Goal: Transaction & Acquisition: Purchase product/service

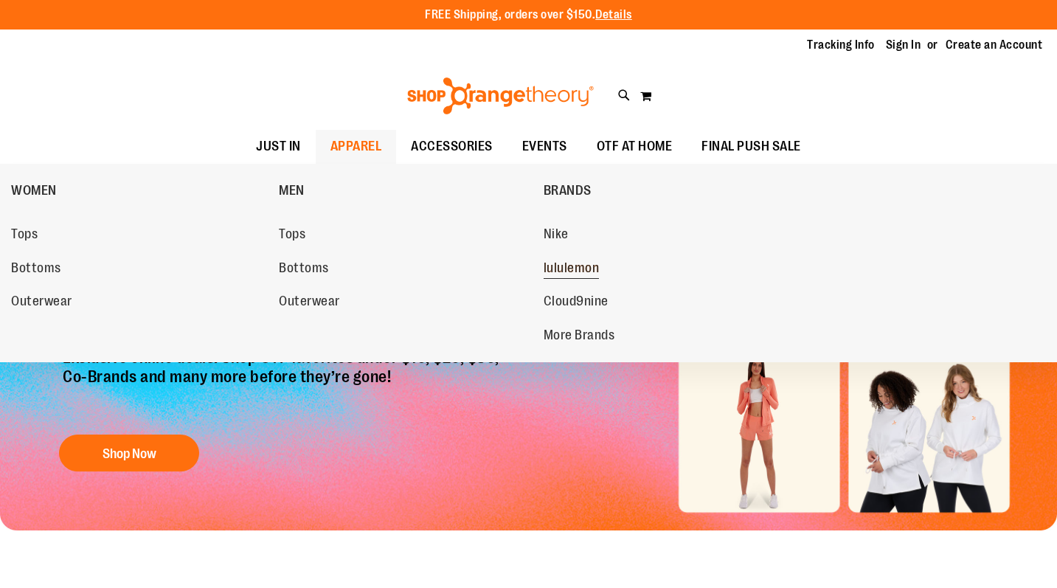
click at [560, 270] on span "lululemon" at bounding box center [572, 269] width 56 height 18
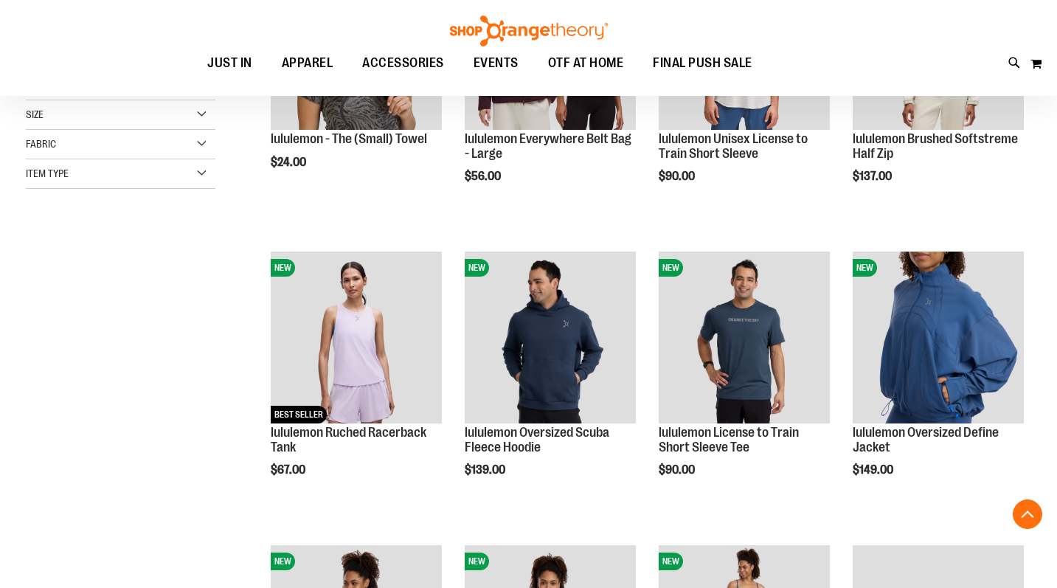
scroll to position [343, 0]
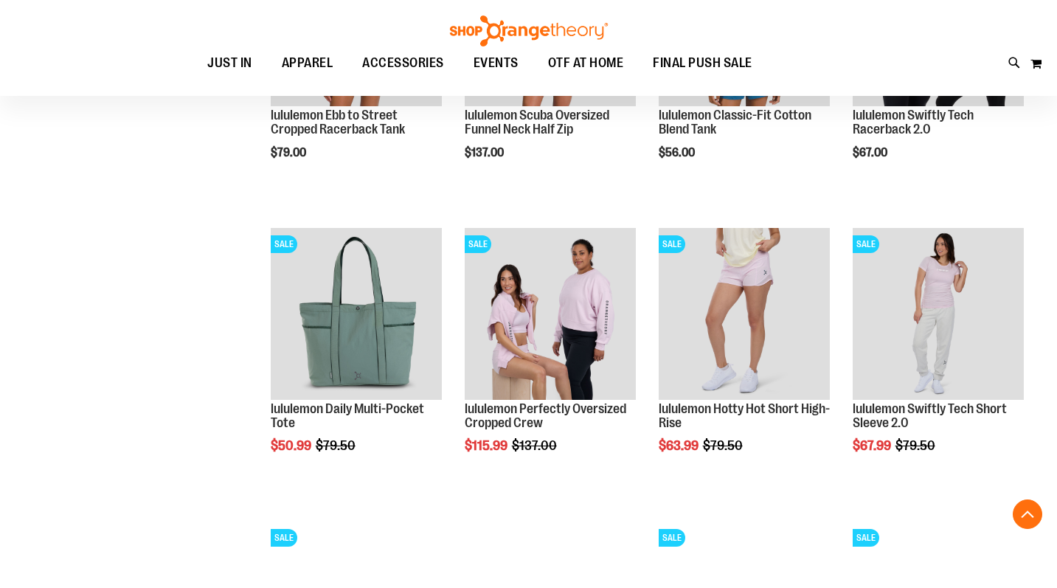
scroll to position [1250, 0]
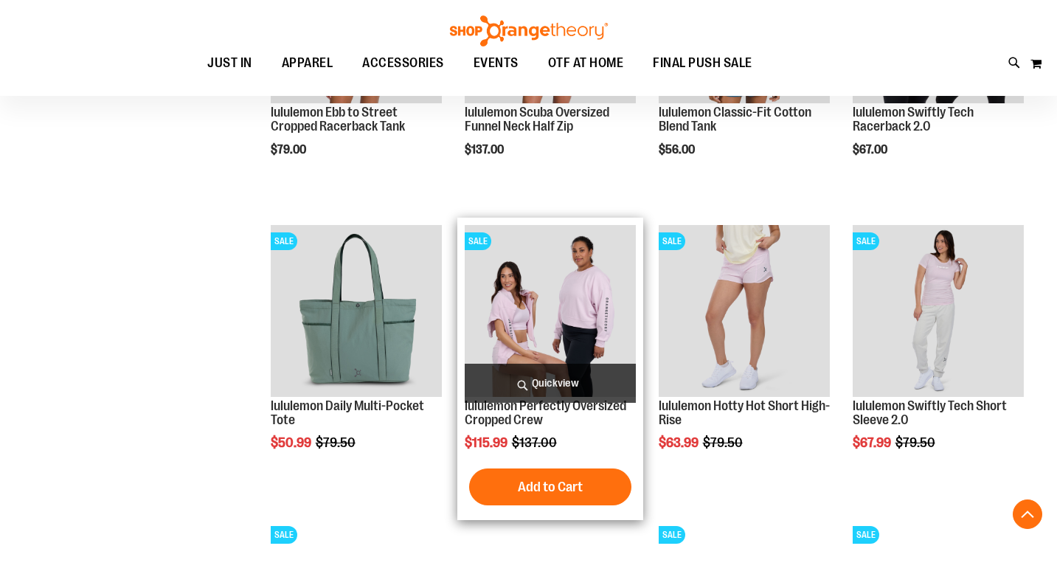
click at [556, 376] on span "Quickview" at bounding box center [550, 383] width 171 height 39
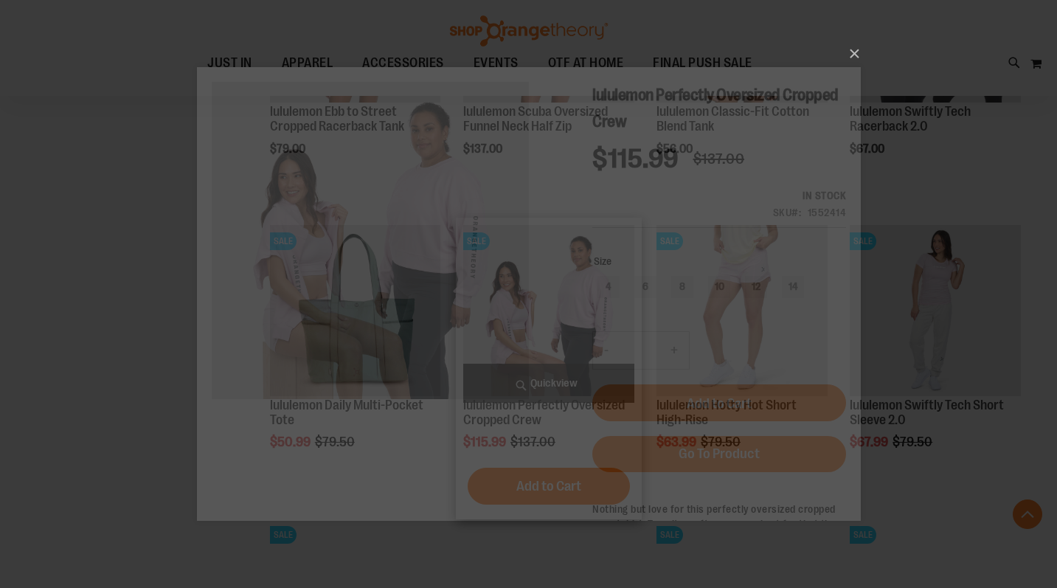
scroll to position [0, 0]
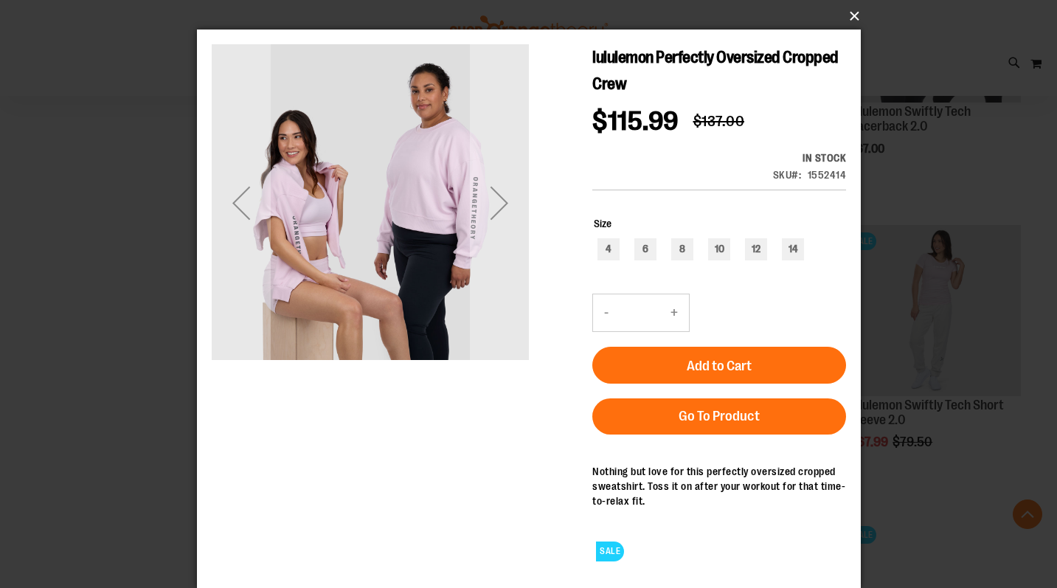
click at [858, 13] on button "×" at bounding box center [533, 16] width 664 height 32
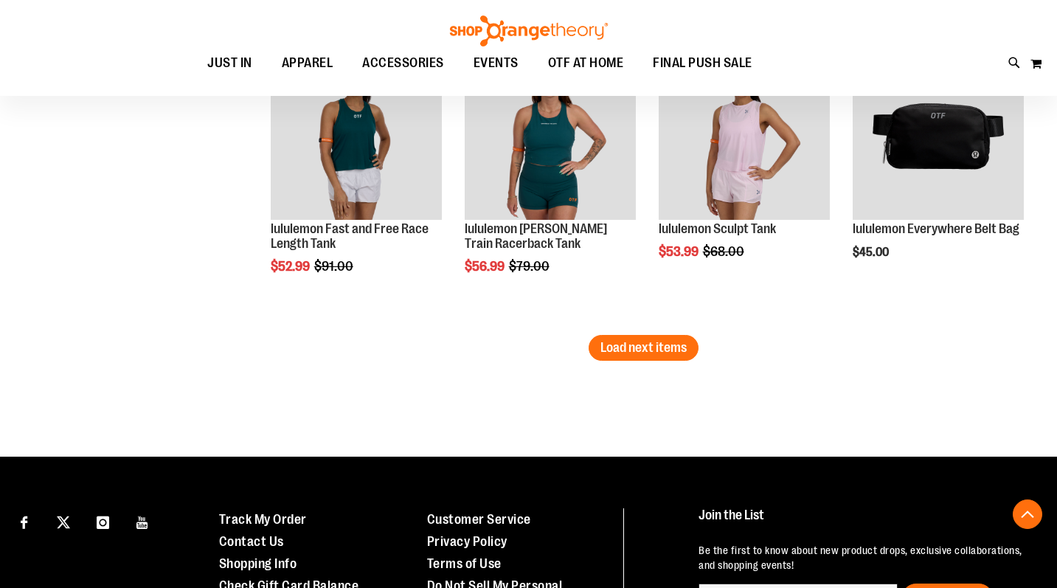
scroll to position [2611, 0]
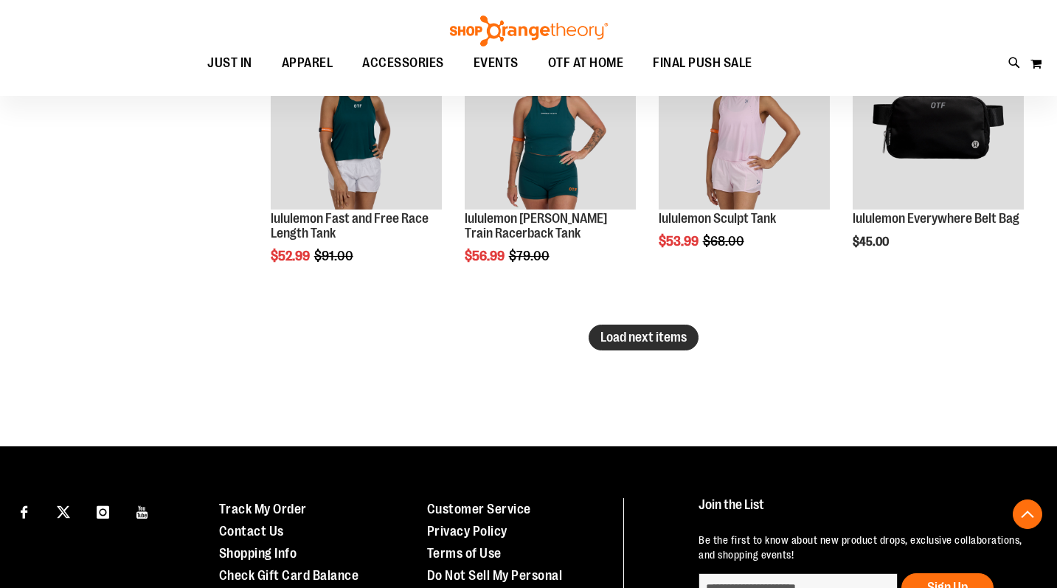
click at [669, 340] on span "Load next items" at bounding box center [644, 337] width 86 height 15
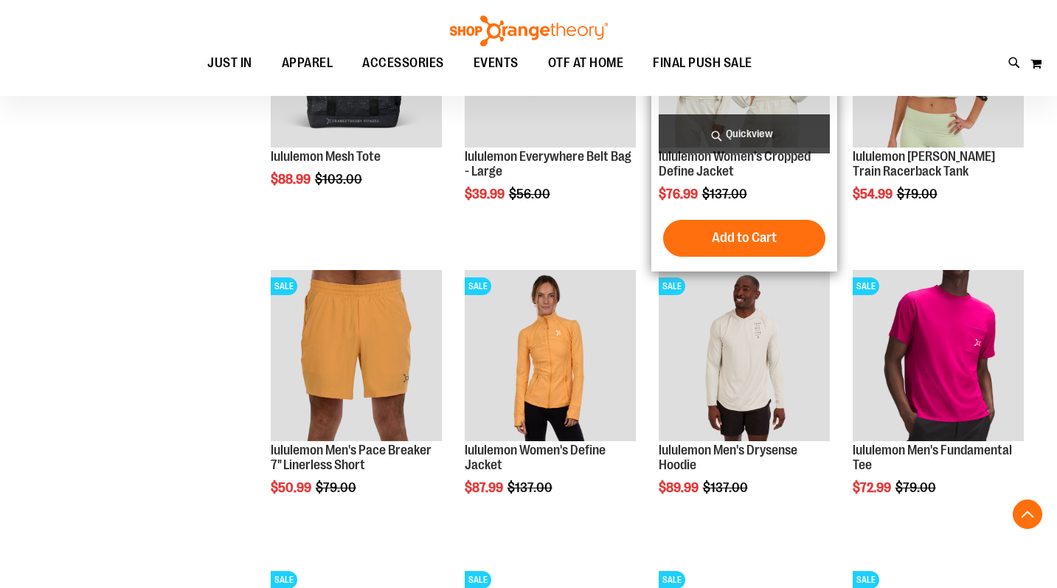
scroll to position [2963, 0]
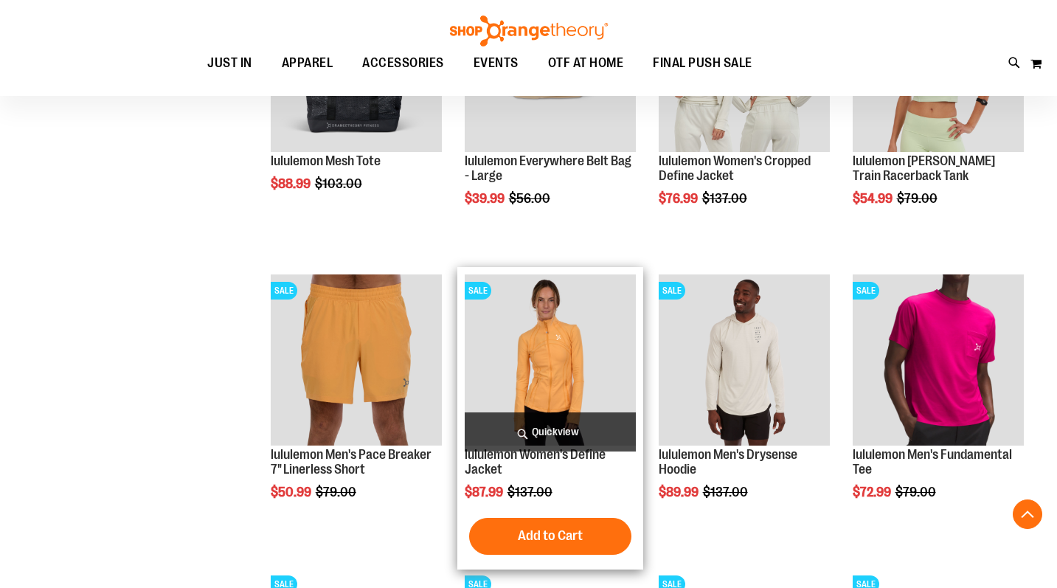
click at [525, 424] on span "Quickview" at bounding box center [550, 431] width 171 height 39
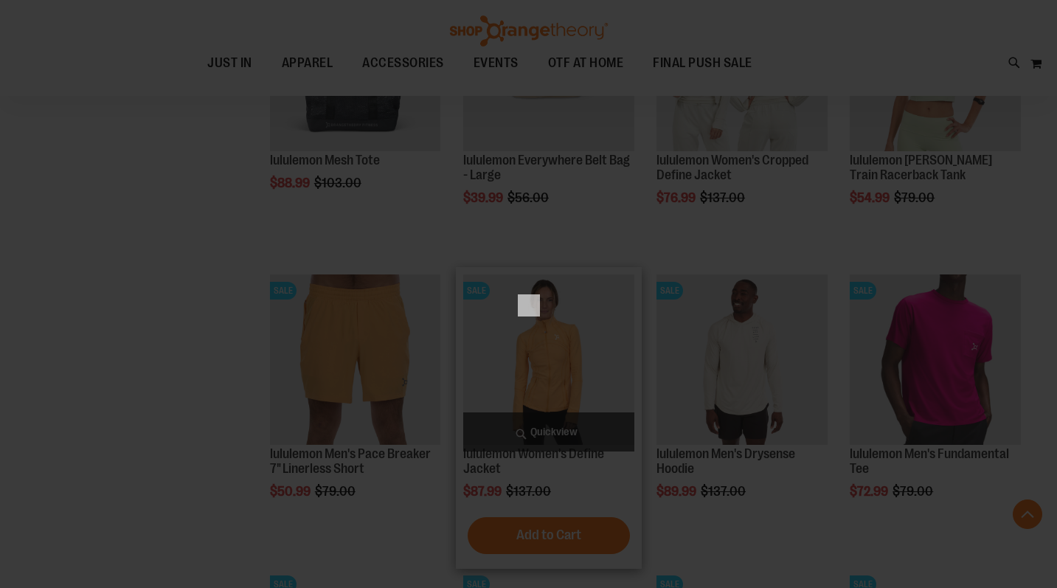
scroll to position [0, 0]
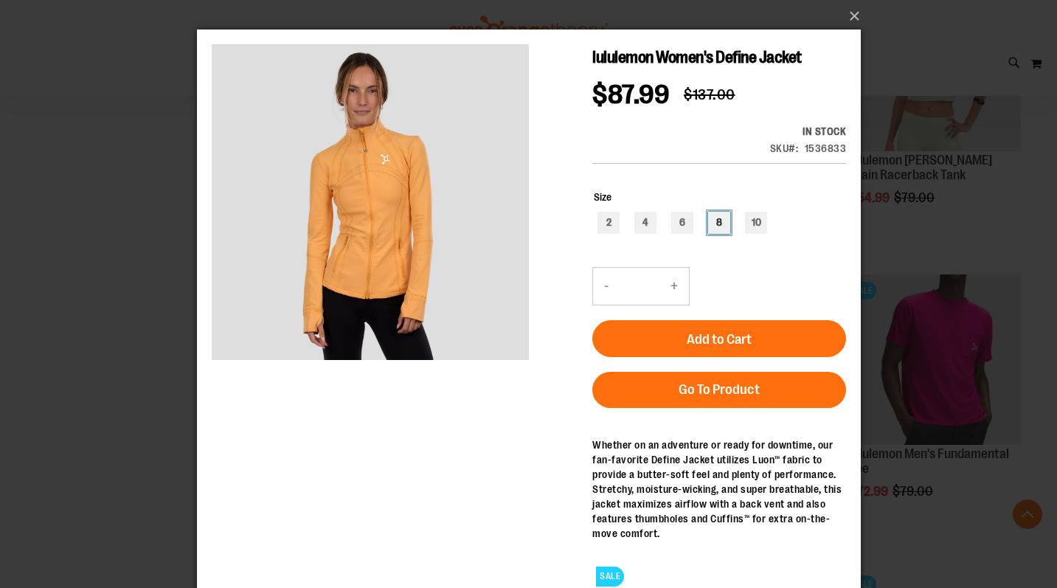
click at [724, 218] on div "8" at bounding box center [719, 223] width 22 height 22
type input "***"
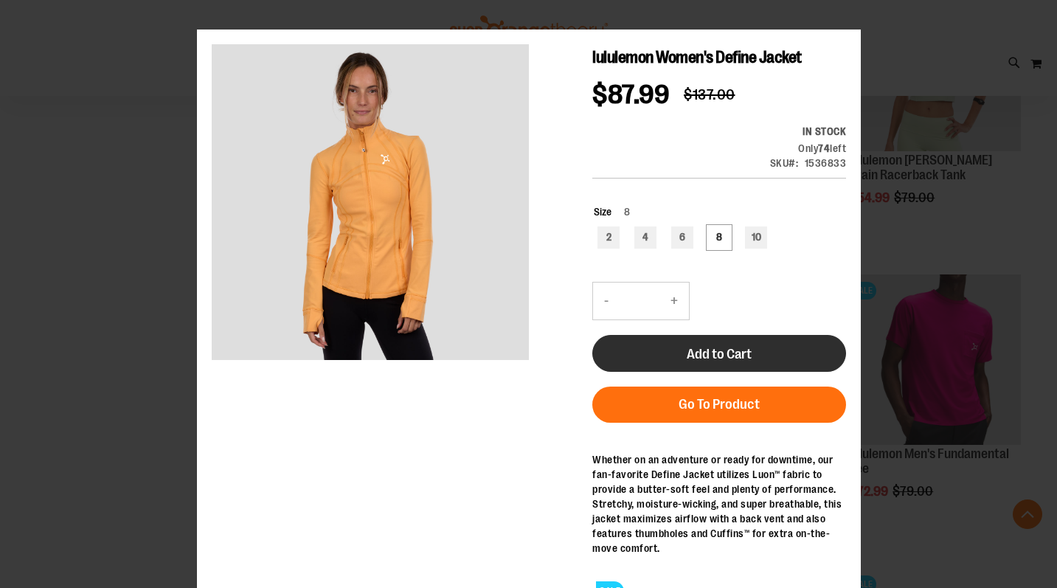
click at [694, 345] on button "Add to Cart" at bounding box center [719, 353] width 254 height 37
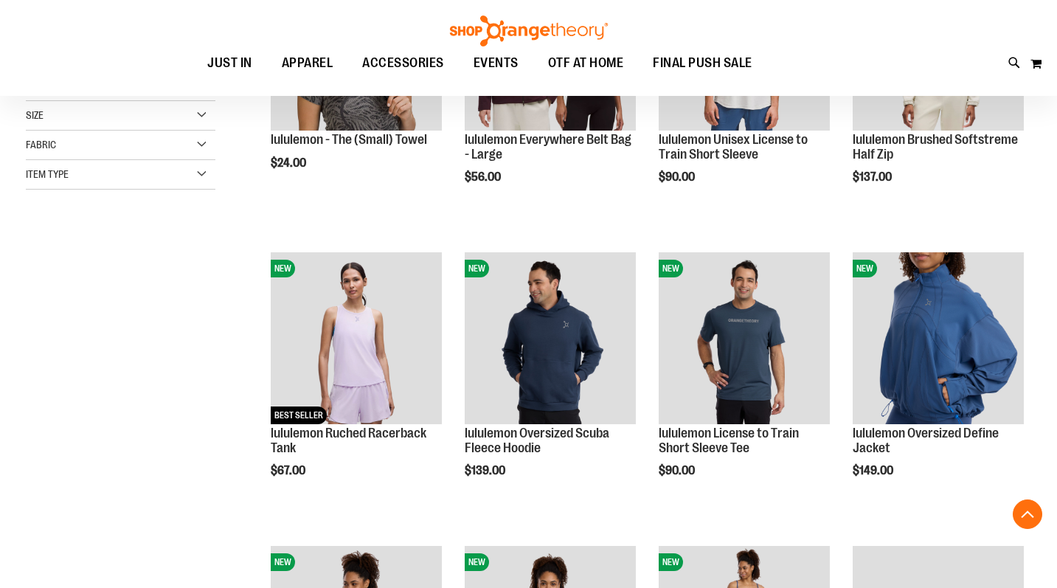
scroll to position [110, 0]
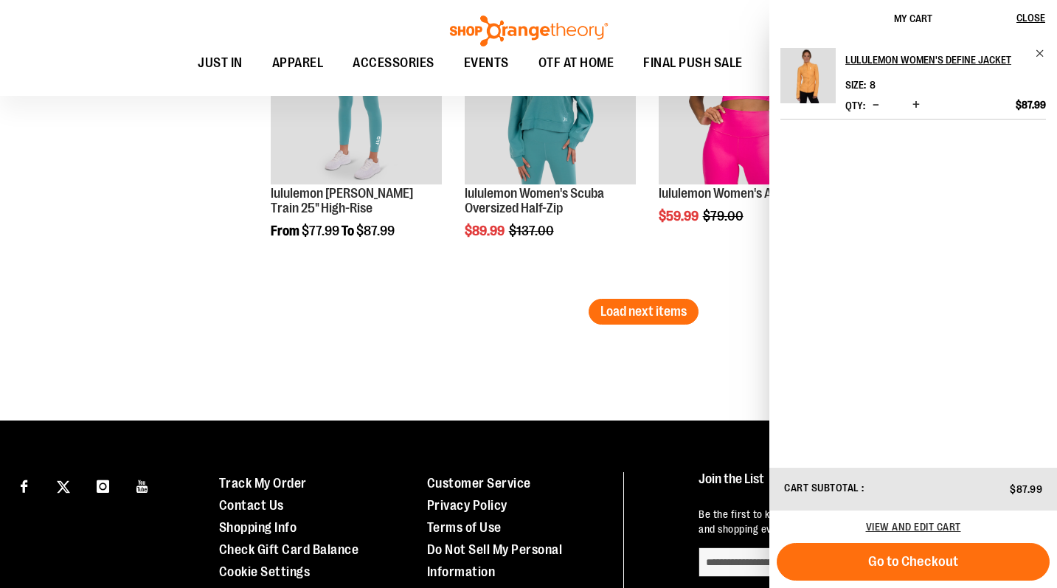
scroll to position [3521, 0]
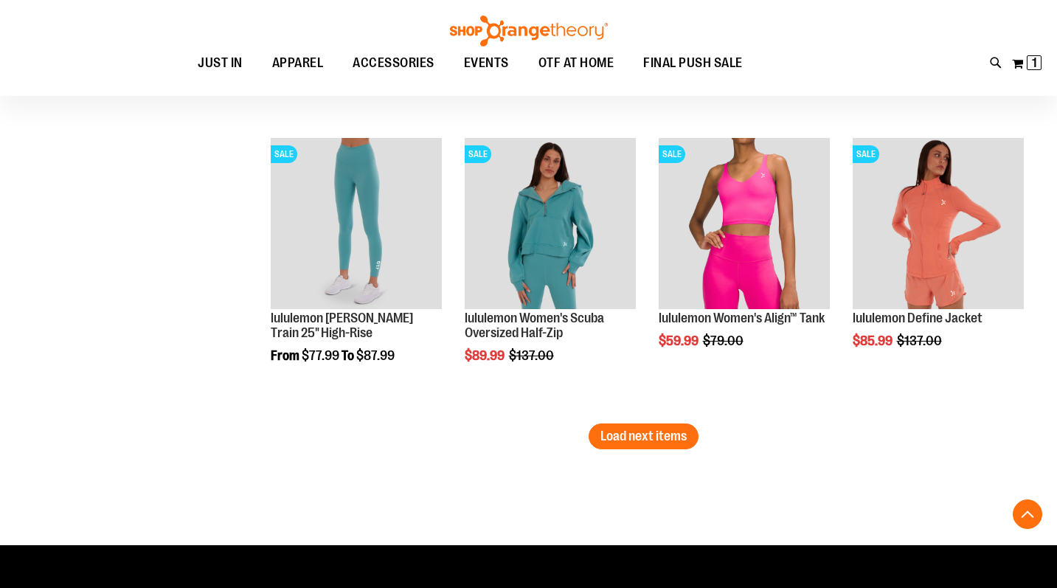
scroll to position [3385, 0]
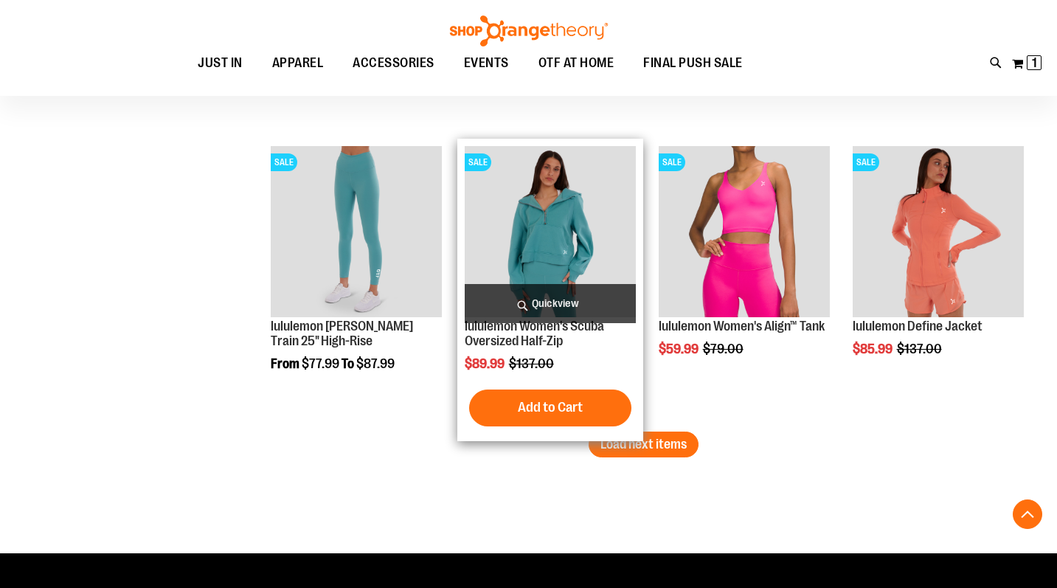
click at [551, 297] on span "Quickview" at bounding box center [550, 303] width 171 height 39
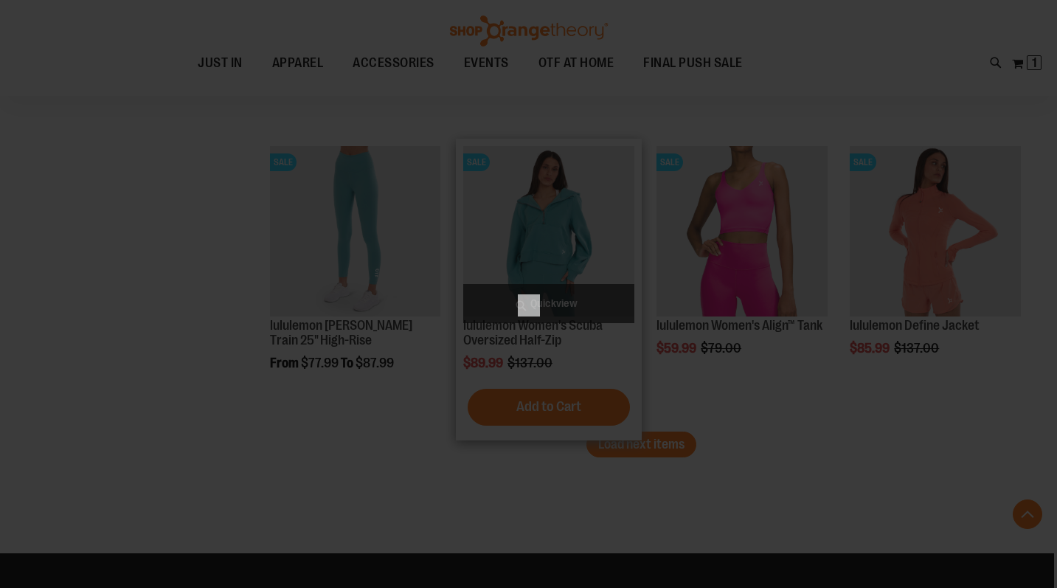
scroll to position [0, 0]
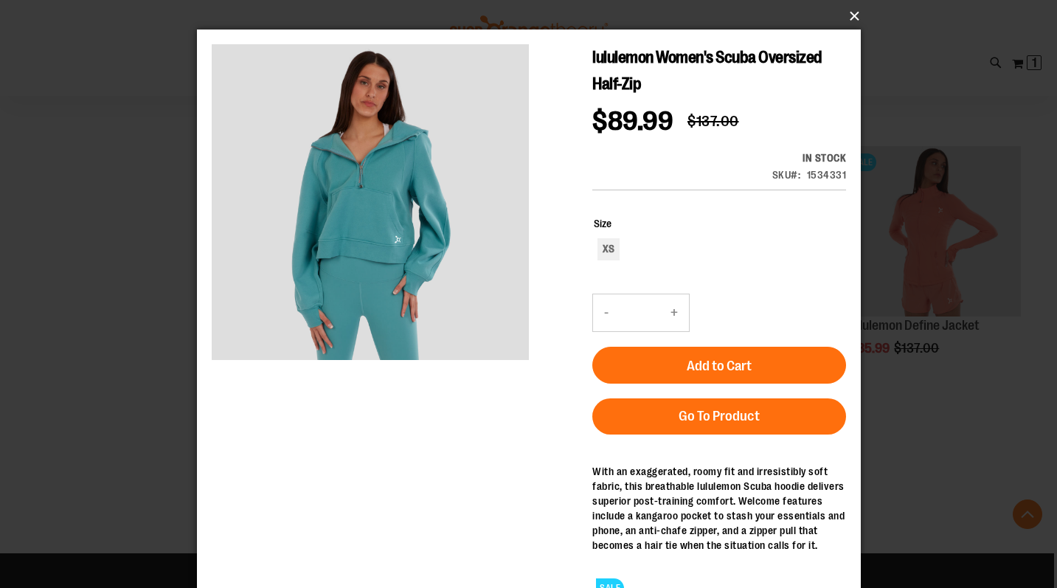
click at [854, 10] on button "×" at bounding box center [533, 16] width 664 height 32
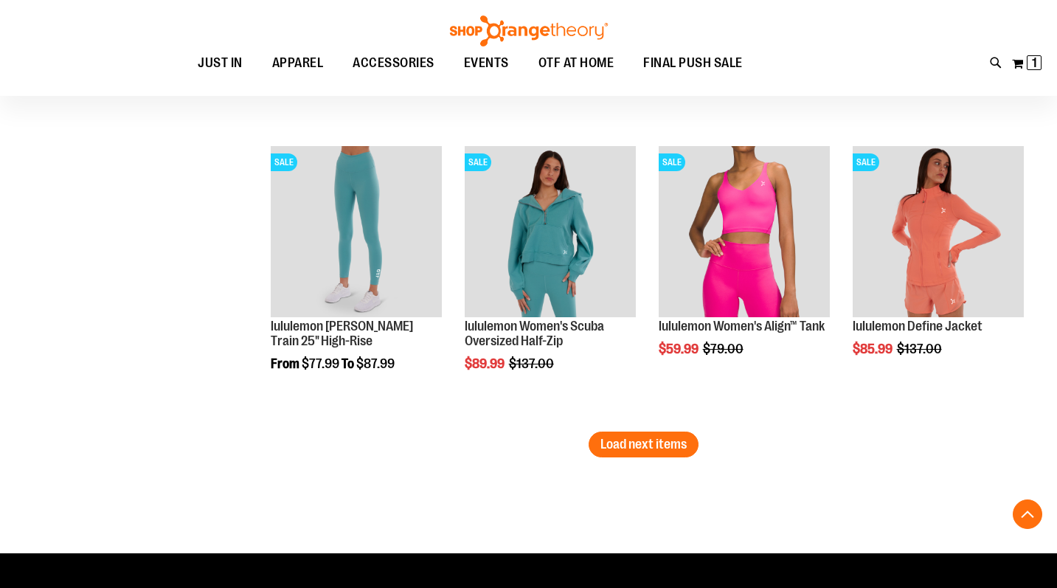
click at [654, 446] on span "Load next items" at bounding box center [644, 444] width 86 height 15
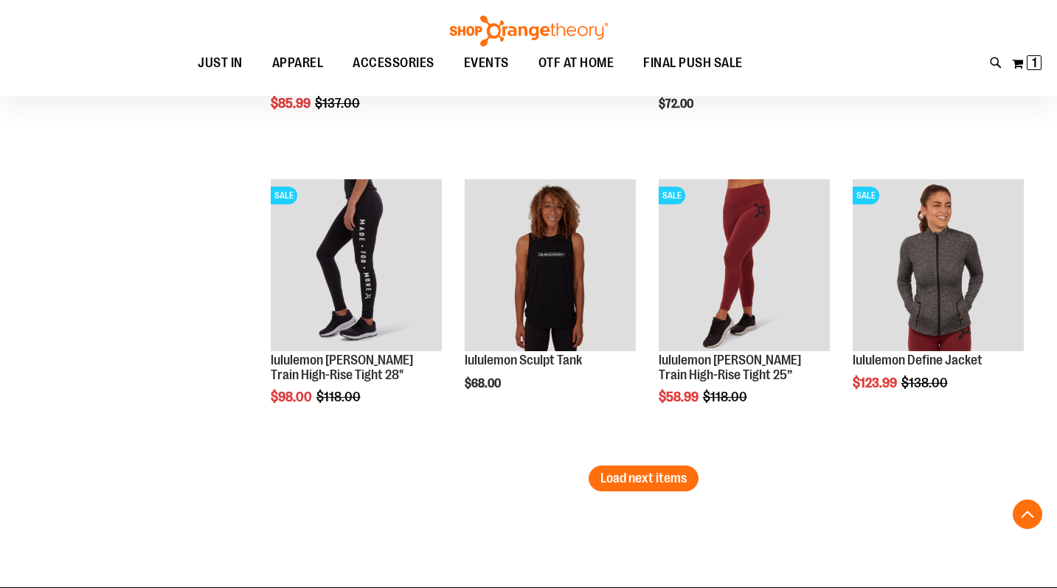
scroll to position [4233, 0]
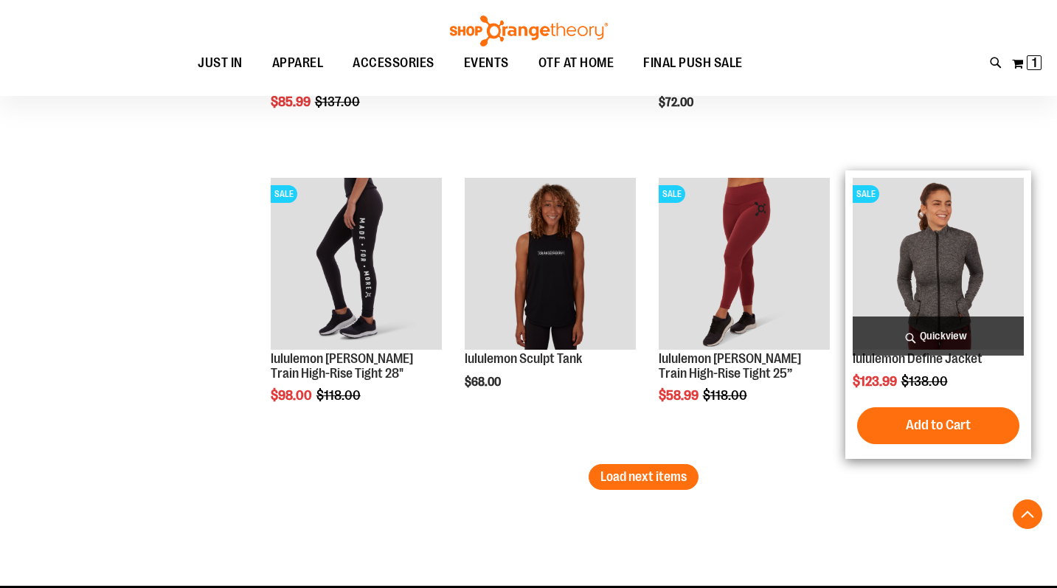
click at [902, 334] on span "Quickview" at bounding box center [938, 336] width 171 height 39
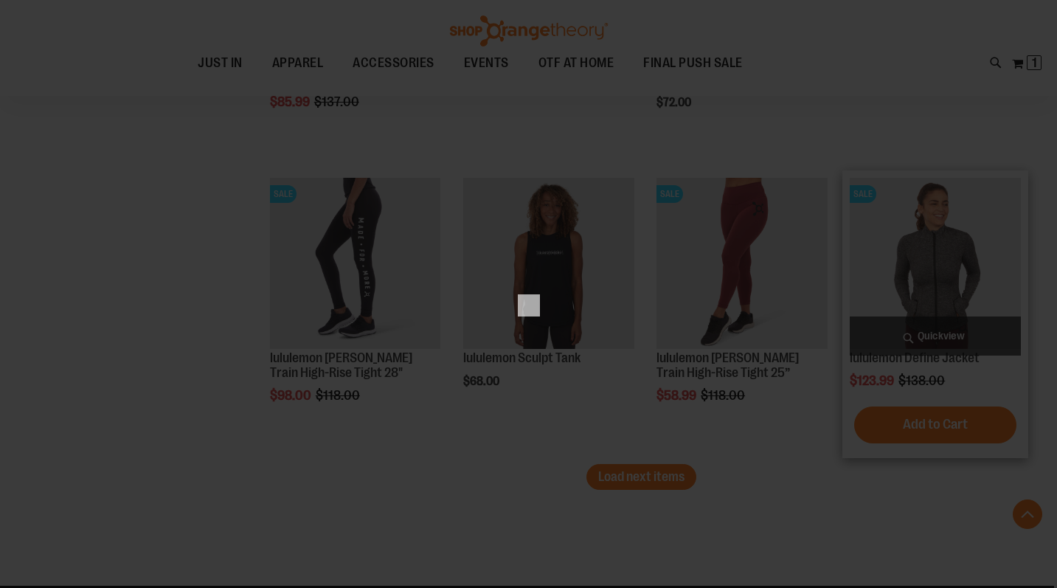
scroll to position [0, 0]
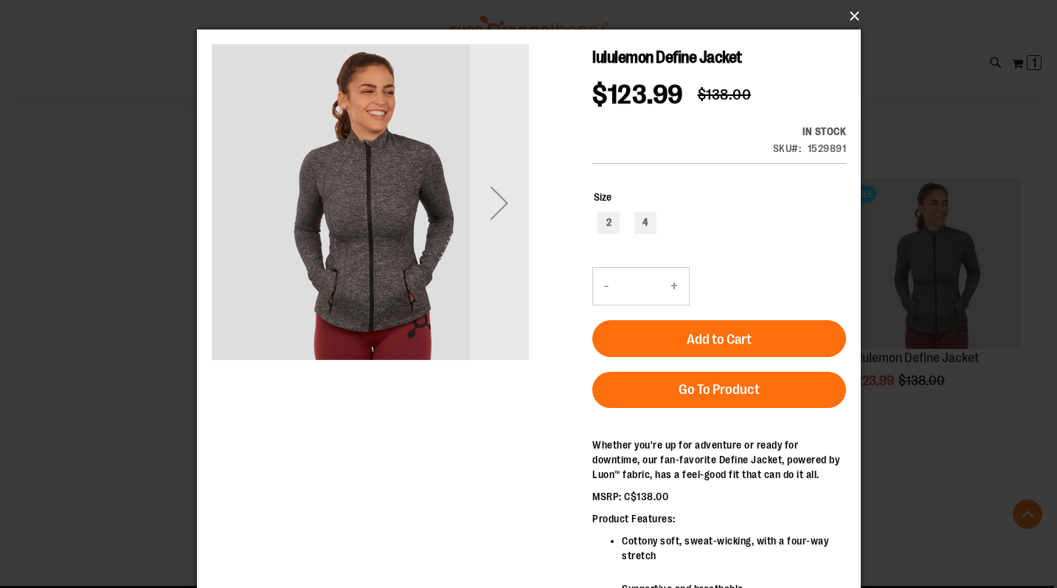
click at [856, 13] on button "×" at bounding box center [533, 16] width 664 height 32
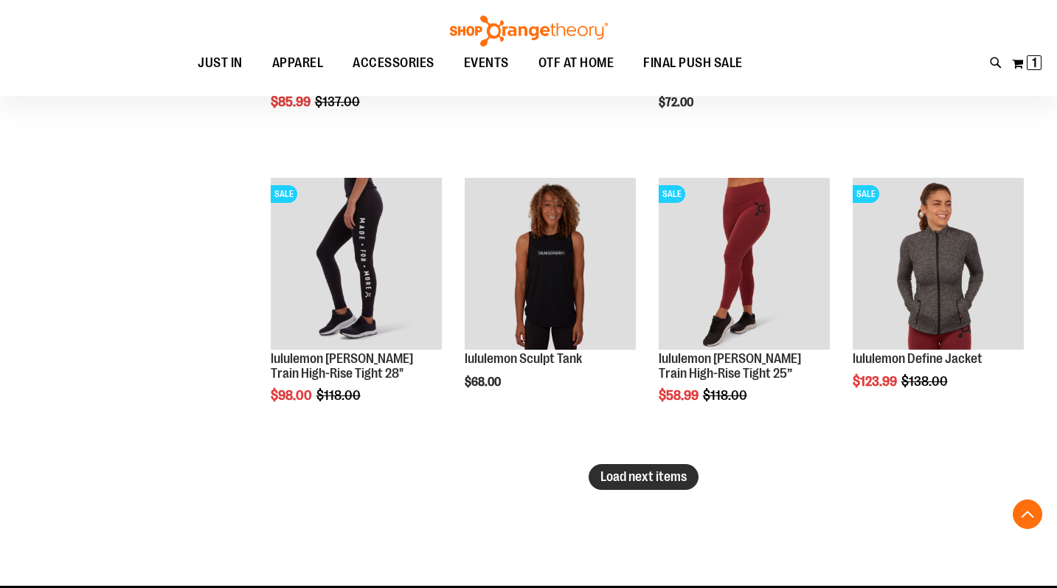
click at [641, 472] on span "Load next items" at bounding box center [644, 476] width 86 height 15
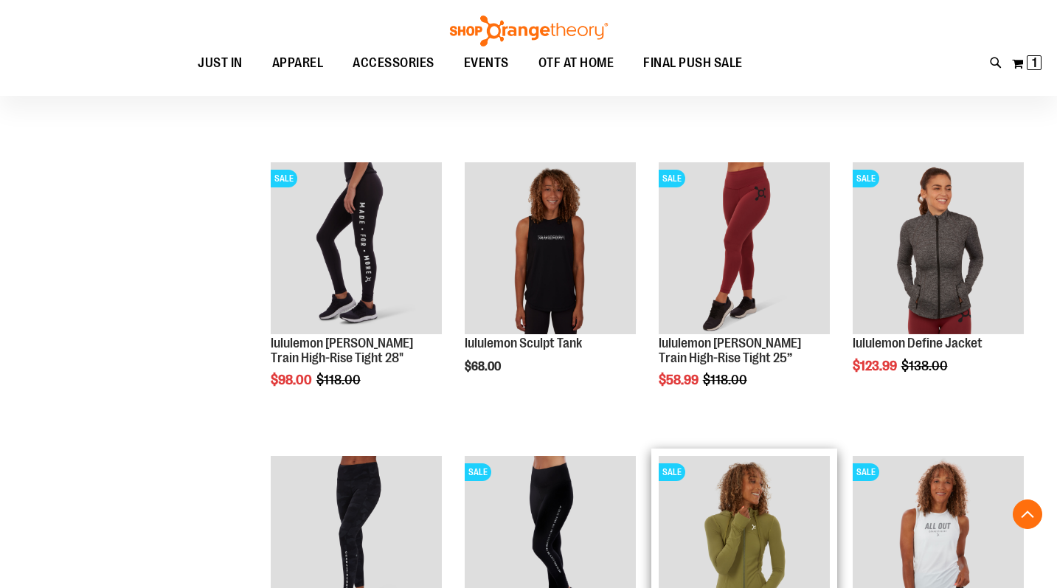
scroll to position [4245, 0]
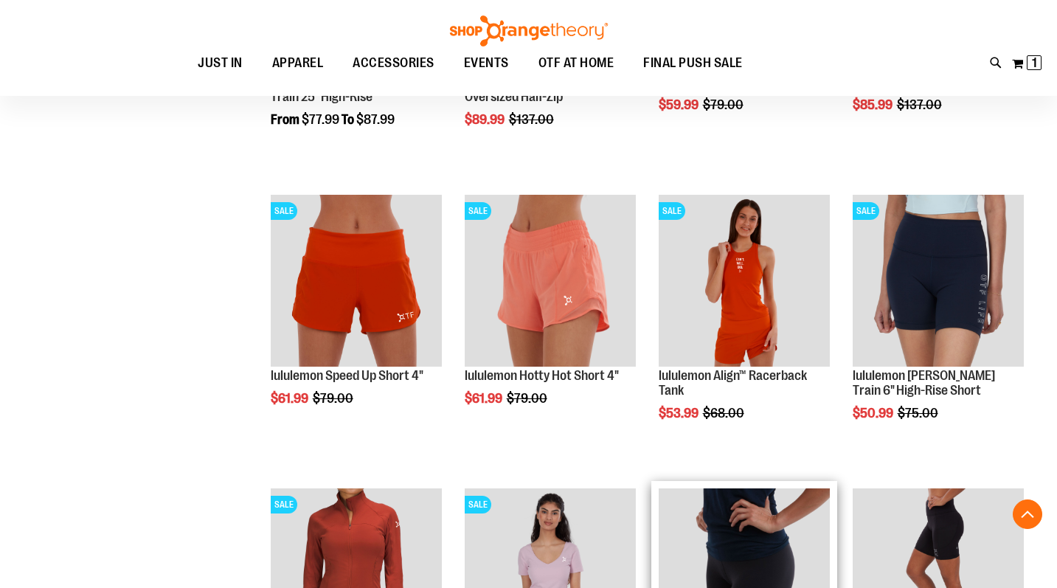
scroll to position [3628, 0]
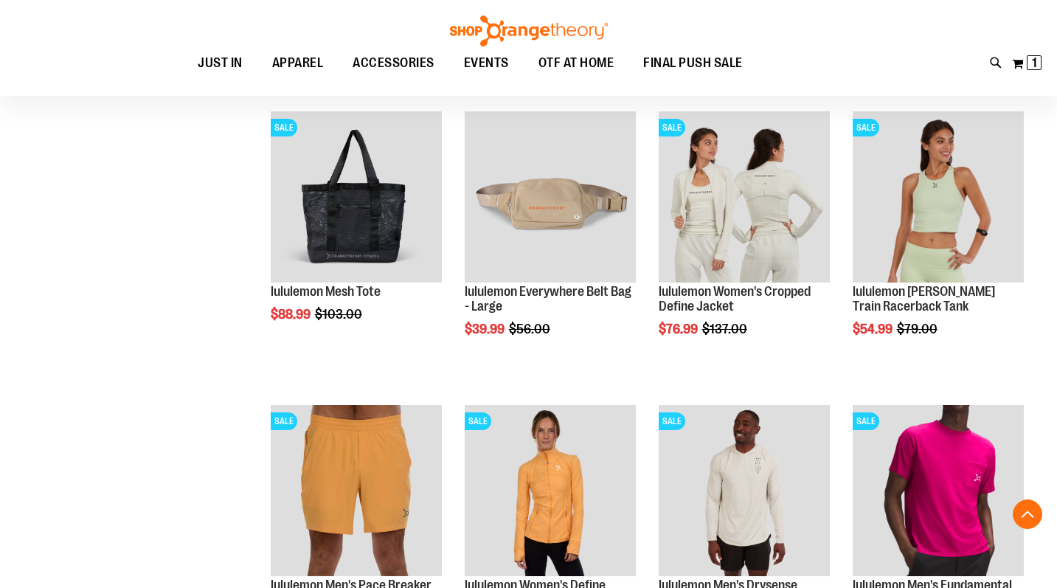
scroll to position [2829, 0]
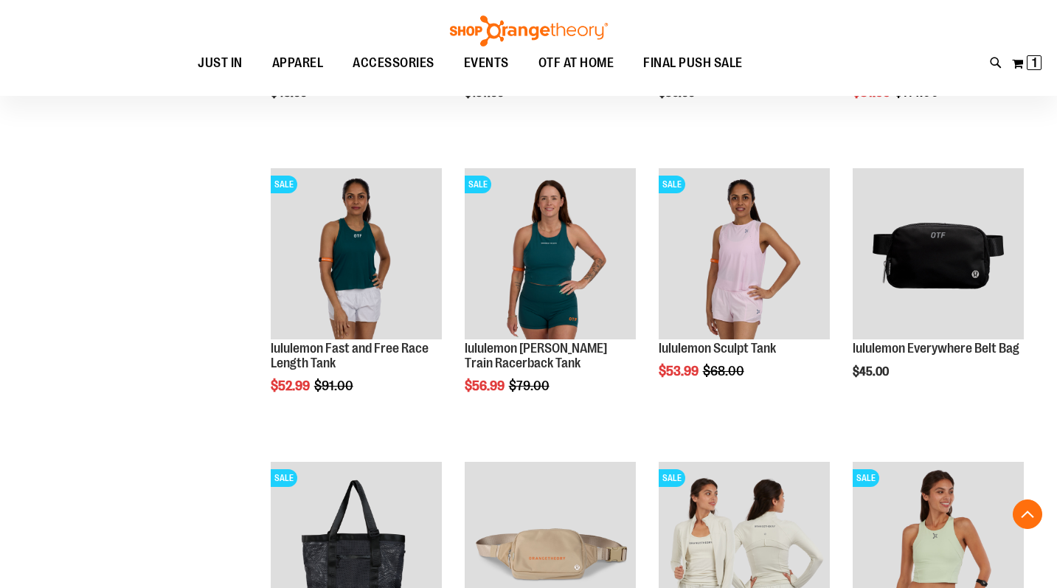
scroll to position [2480, 0]
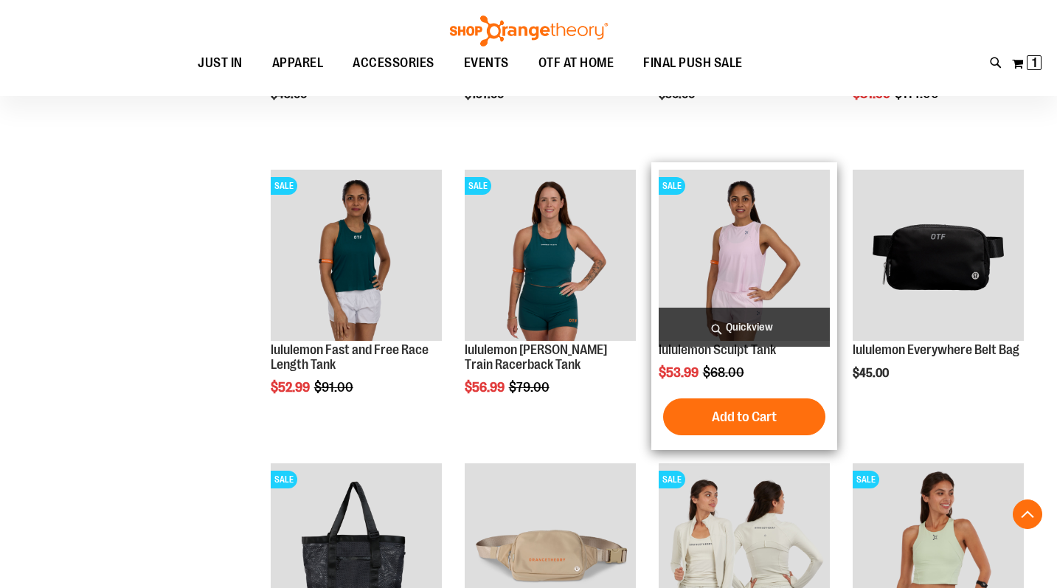
click at [731, 326] on span "Quickview" at bounding box center [744, 327] width 171 height 39
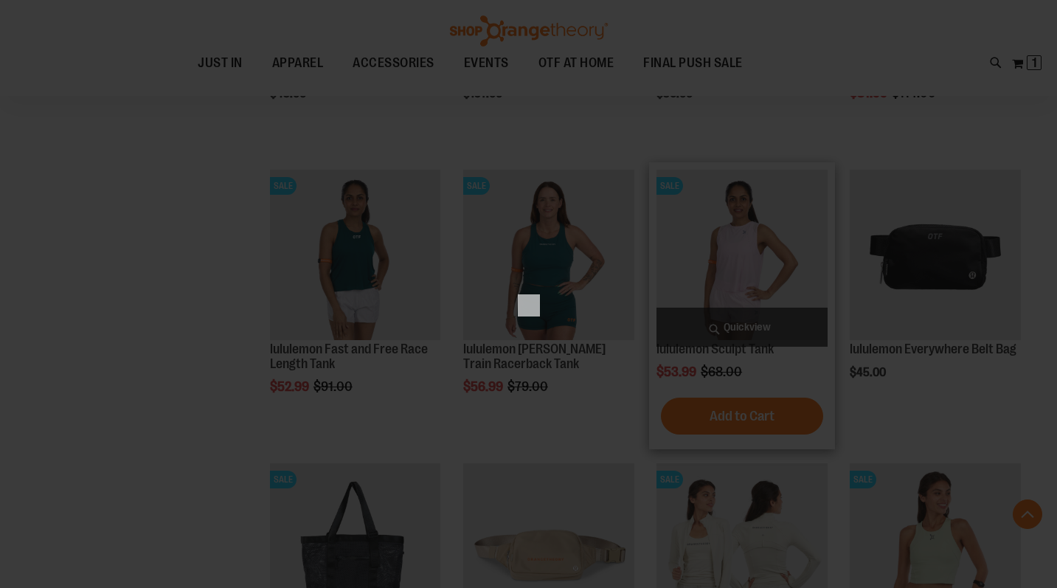
scroll to position [0, 0]
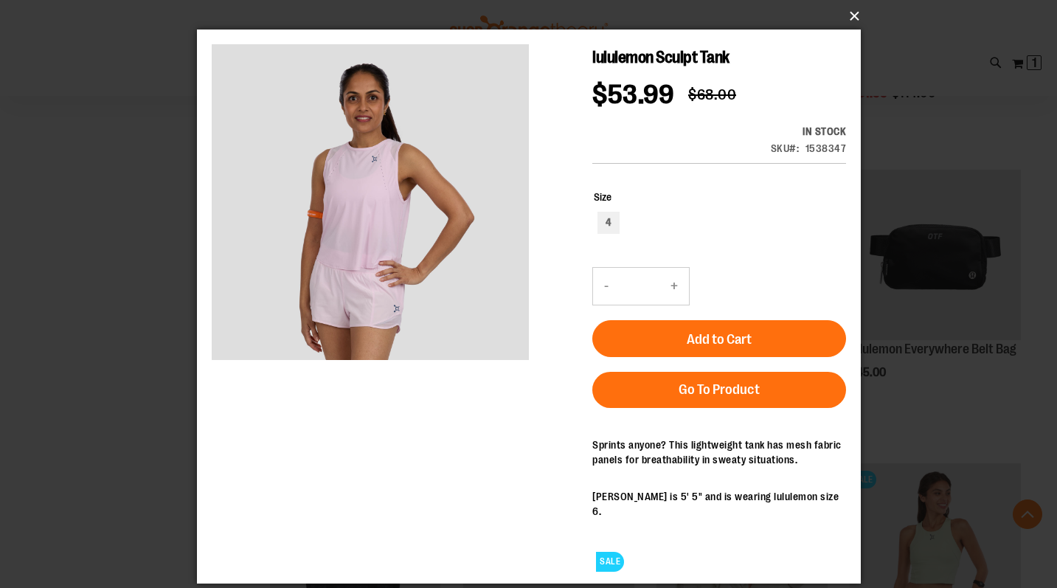
click at [855, 10] on button "×" at bounding box center [533, 16] width 664 height 32
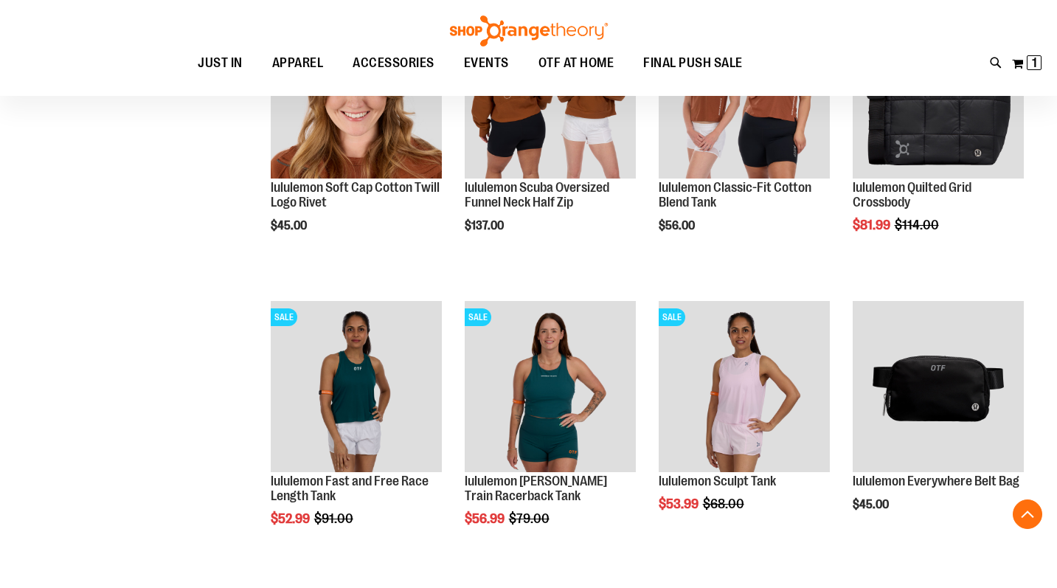
scroll to position [2347, 0]
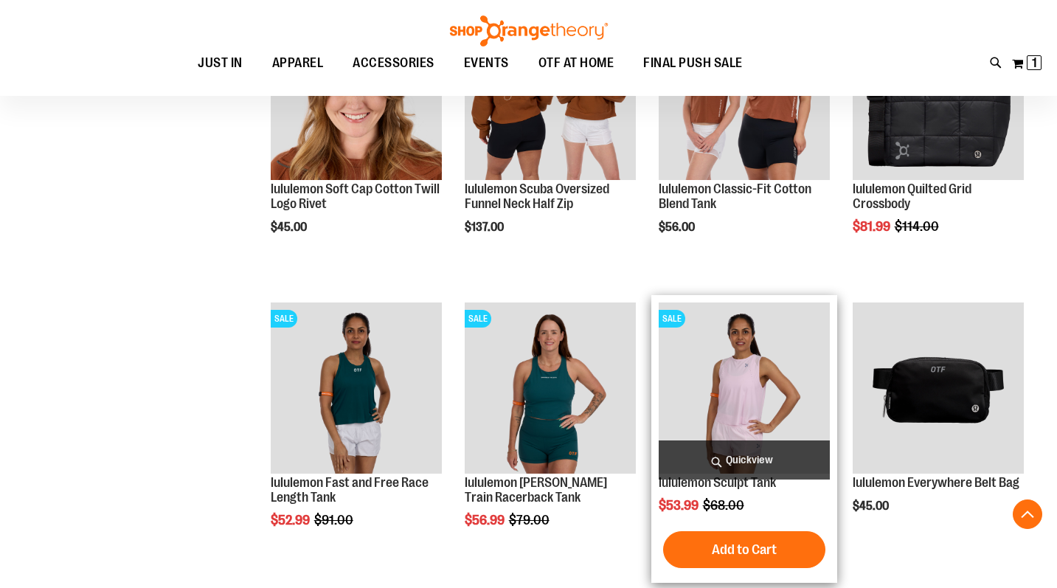
click at [753, 342] on img "product" at bounding box center [744, 388] width 171 height 171
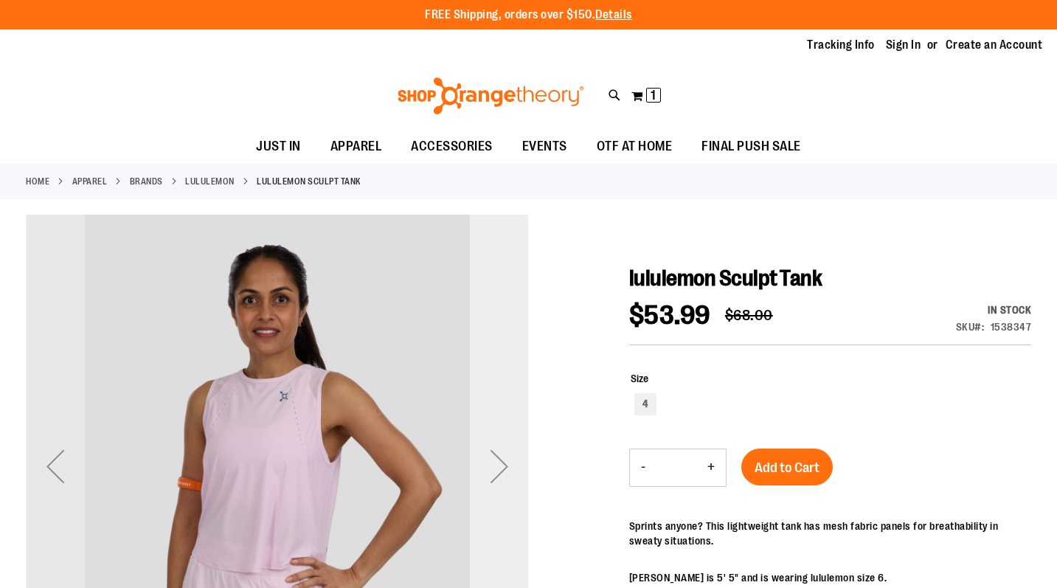
click at [492, 468] on div "Next" at bounding box center [499, 466] width 59 height 59
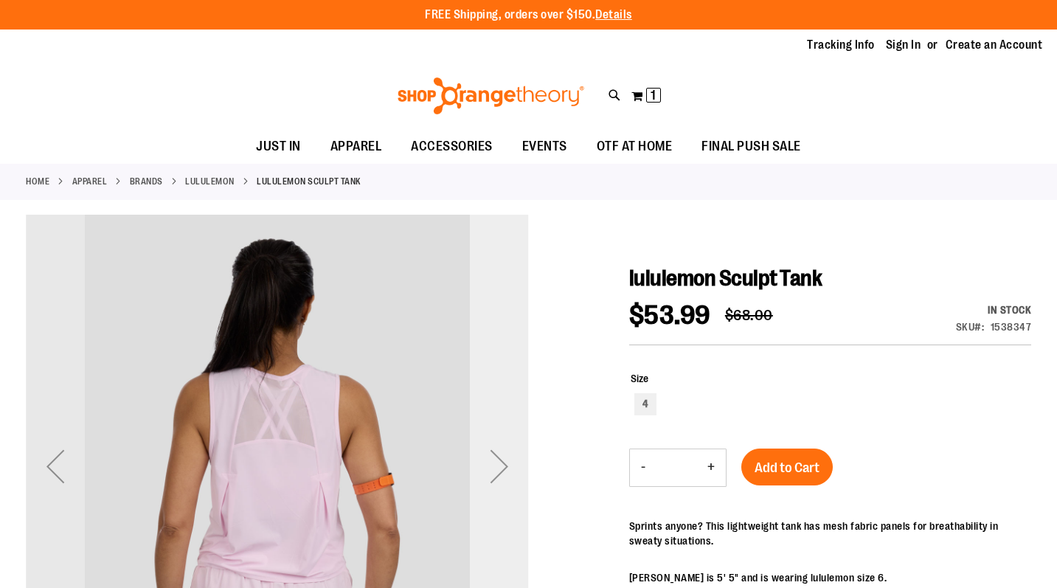
click at [493, 465] on div "Next" at bounding box center [499, 466] width 59 height 59
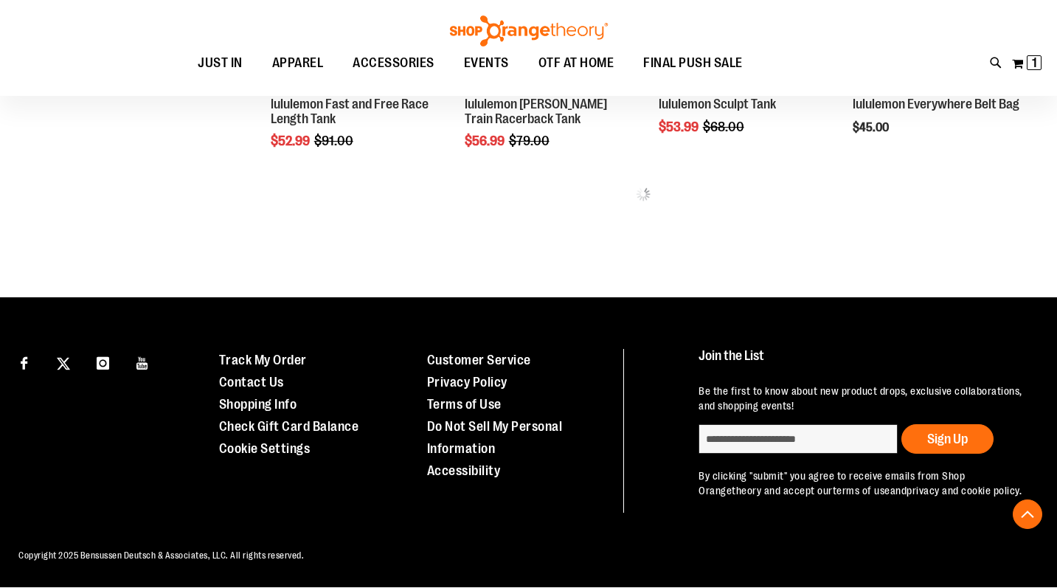
scroll to position [777, 0]
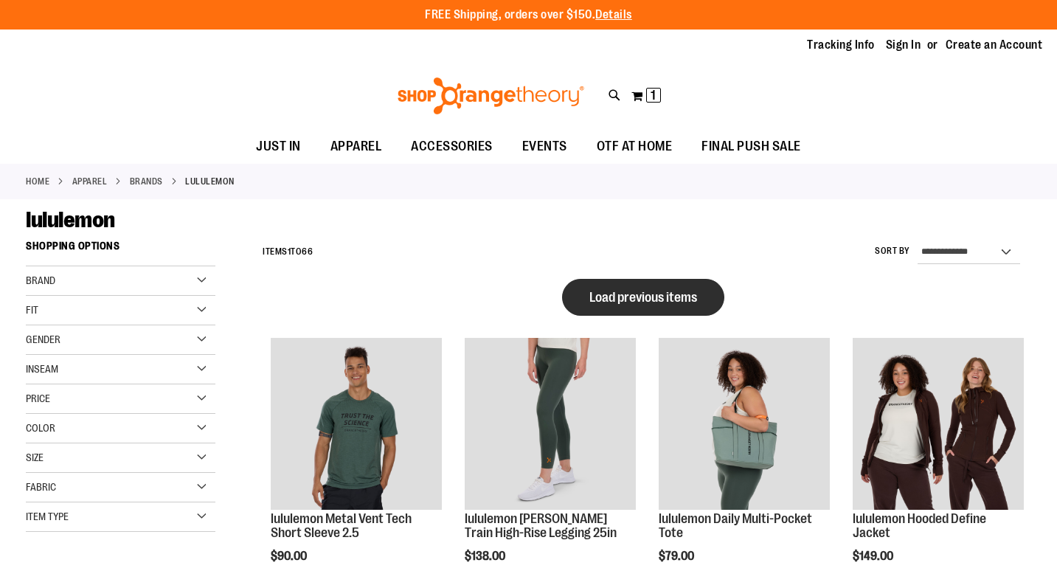
click at [590, 290] on span "Load previous items" at bounding box center [644, 297] width 108 height 15
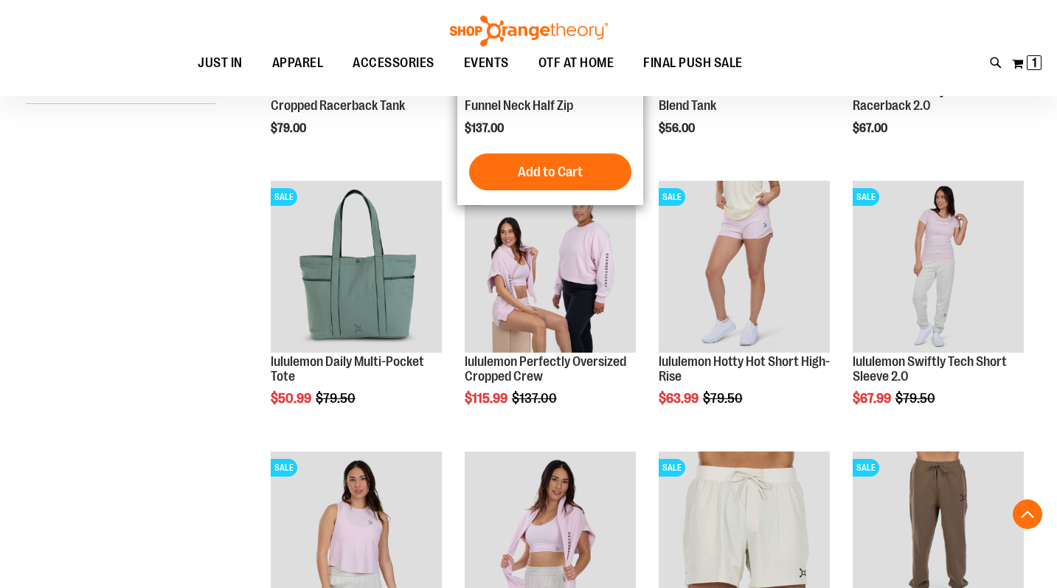
scroll to position [266, 0]
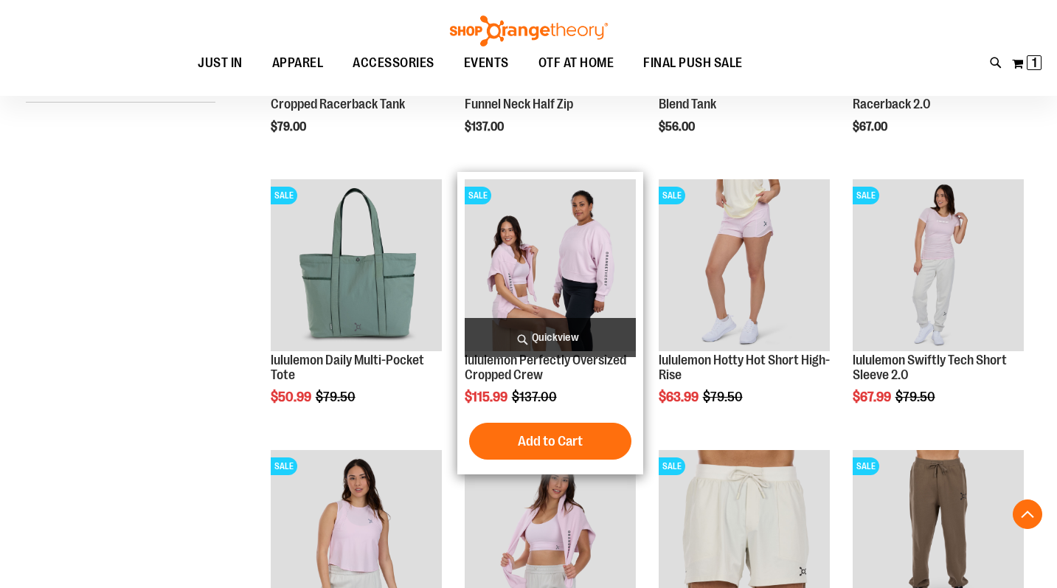
click at [559, 337] on span "Quickview" at bounding box center [550, 337] width 171 height 39
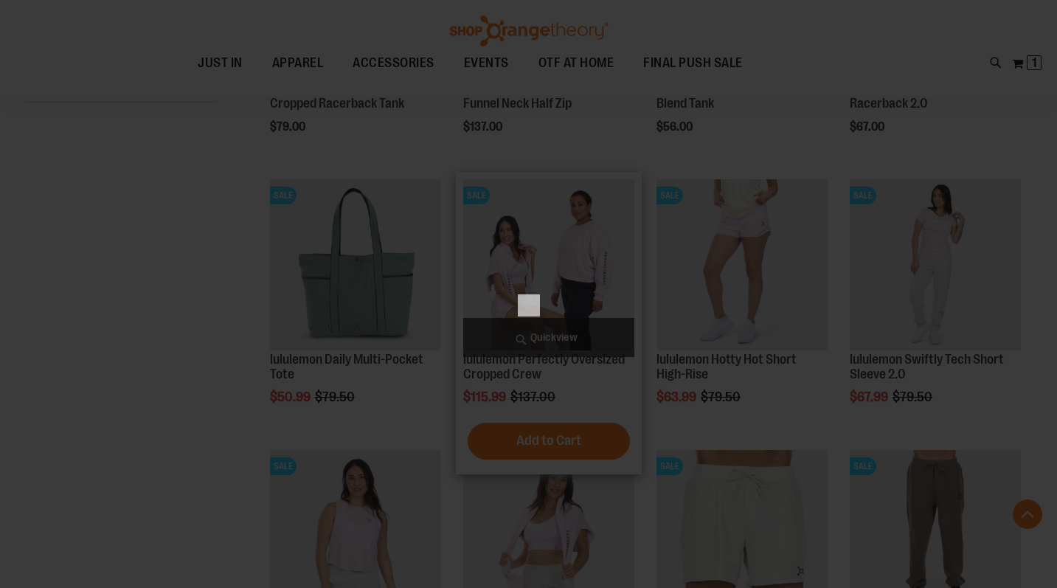
scroll to position [0, 0]
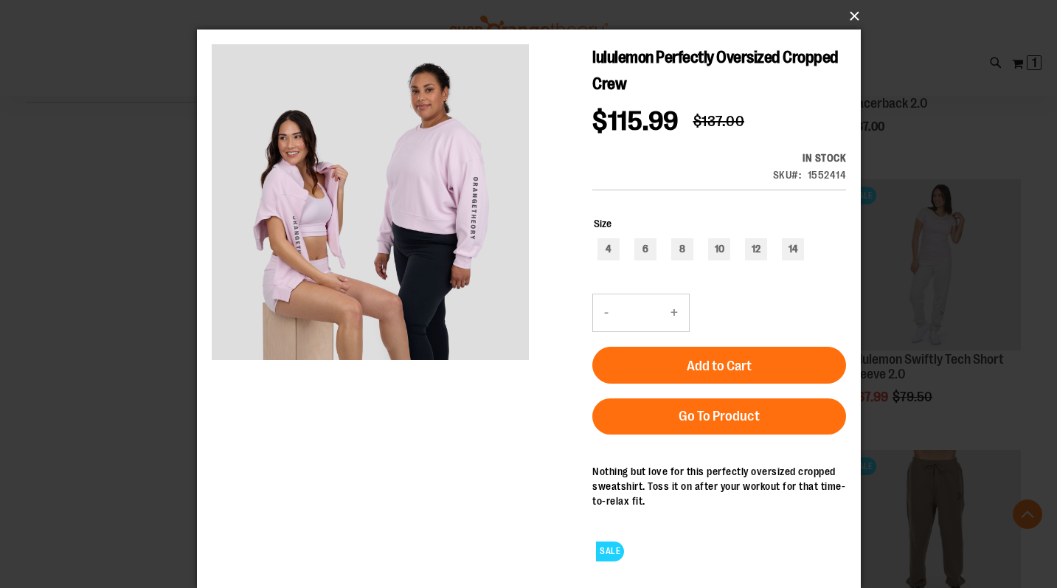
click at [851, 14] on button "×" at bounding box center [533, 16] width 664 height 32
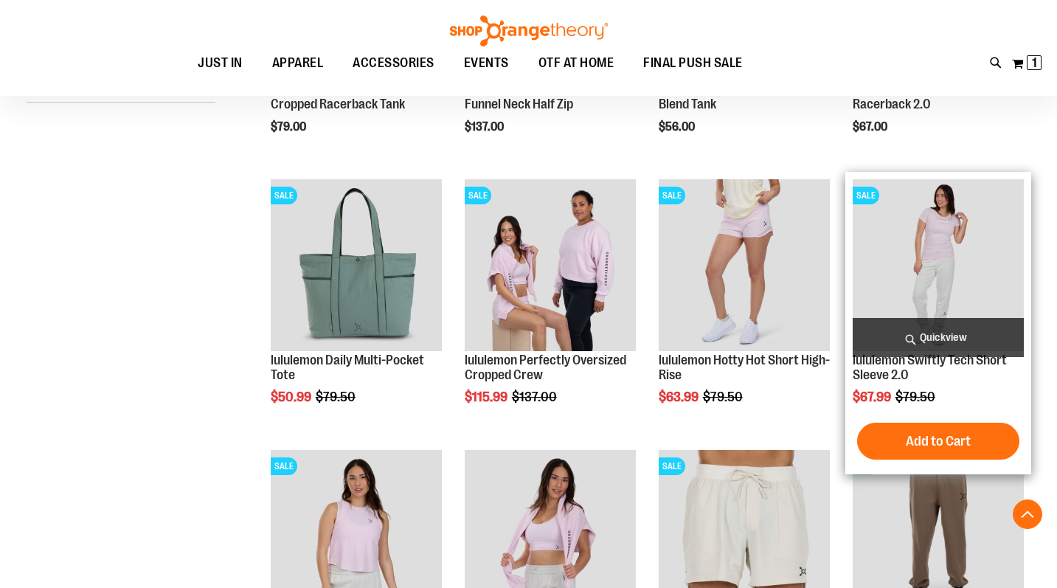
click at [936, 218] on img "product" at bounding box center [938, 264] width 171 height 171
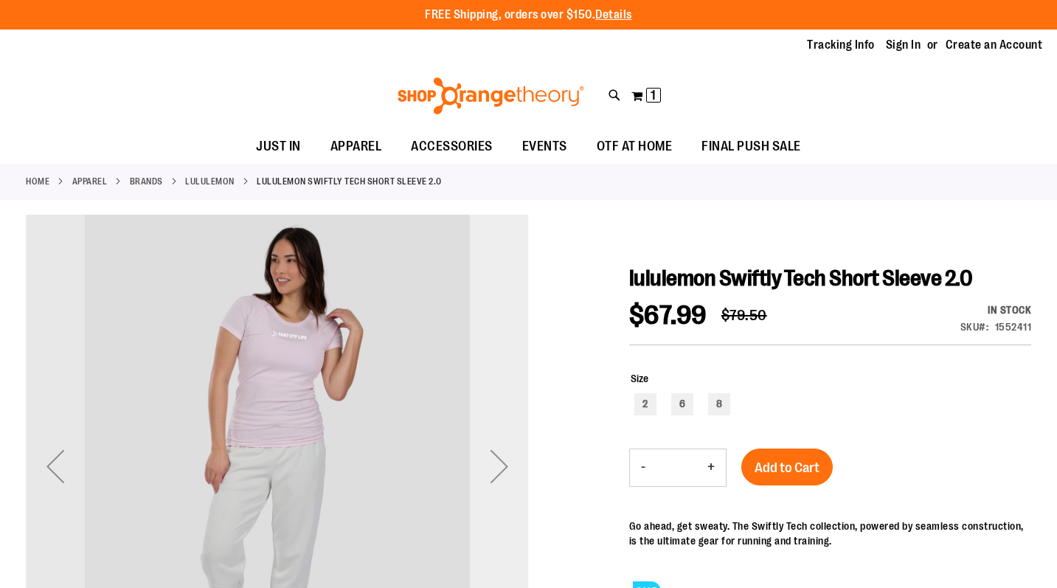
click at [497, 464] on div "Next" at bounding box center [499, 466] width 59 height 59
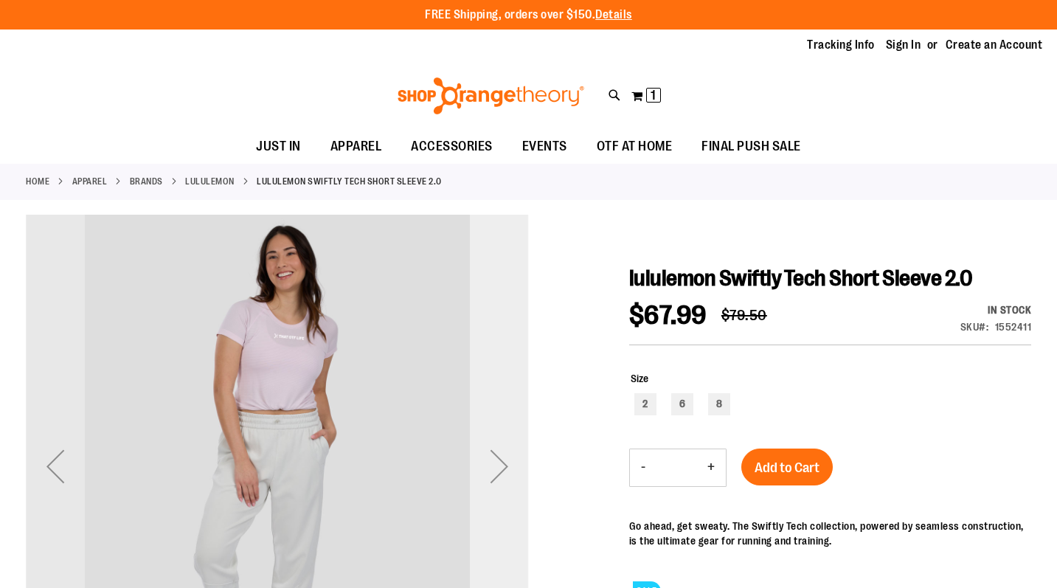
click at [497, 464] on div "Next" at bounding box center [499, 466] width 59 height 59
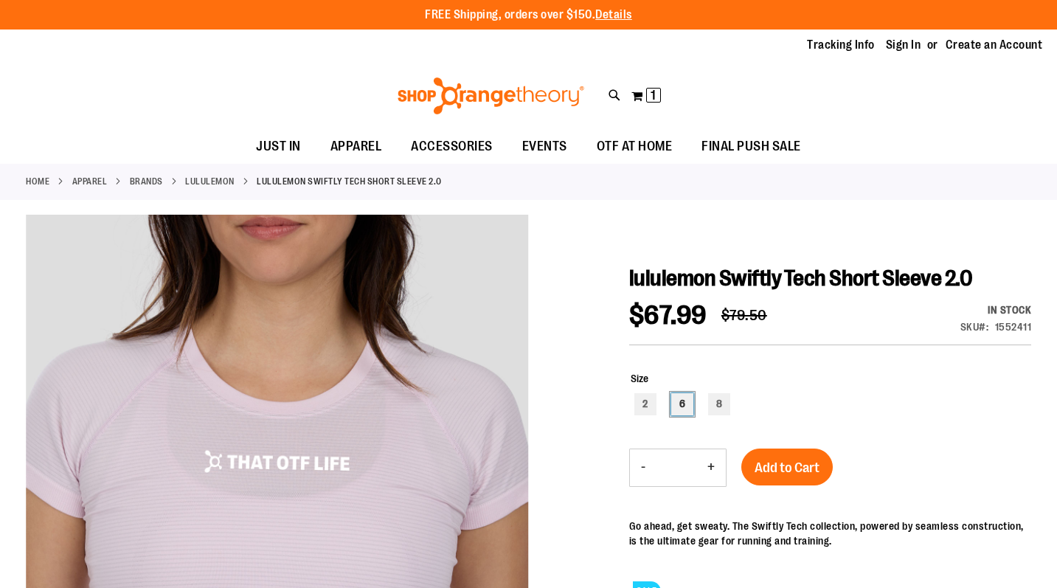
click at [682, 404] on div "6" at bounding box center [683, 404] width 22 height 22
type input "***"
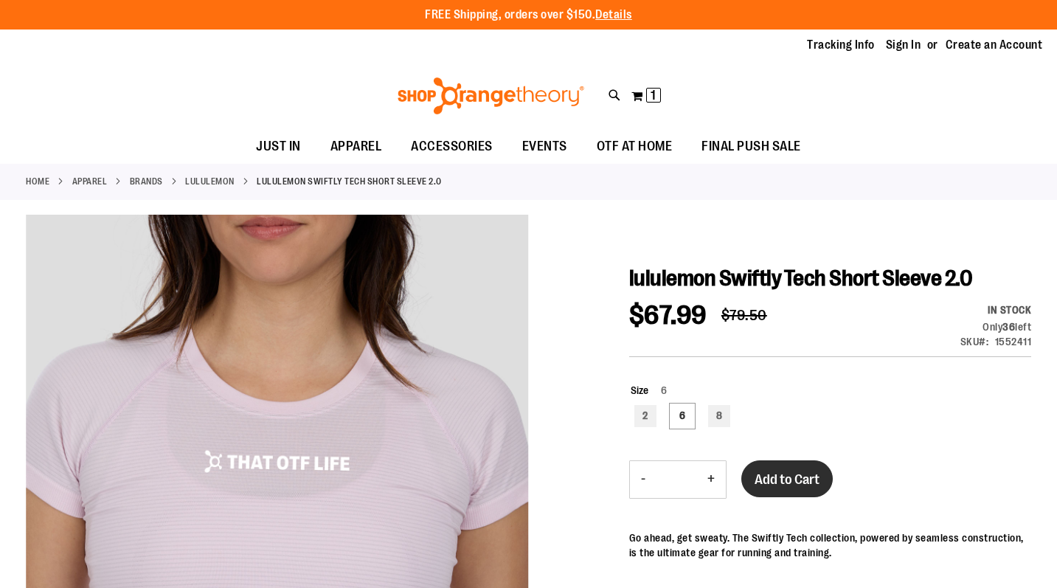
click at [781, 464] on button "Add to Cart" at bounding box center [788, 478] width 92 height 37
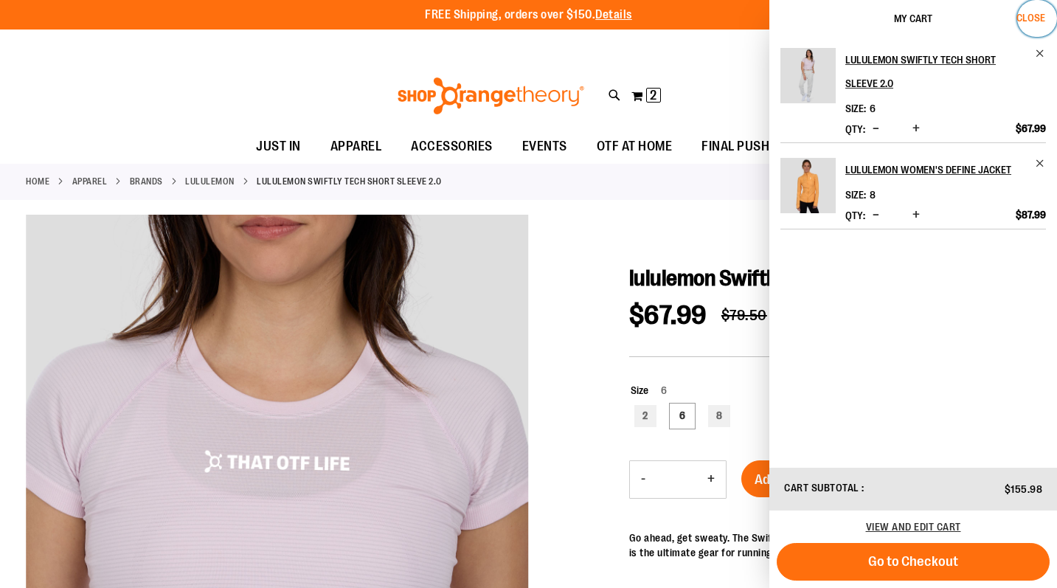
click at [1029, 19] on span "Close" at bounding box center [1031, 18] width 29 height 12
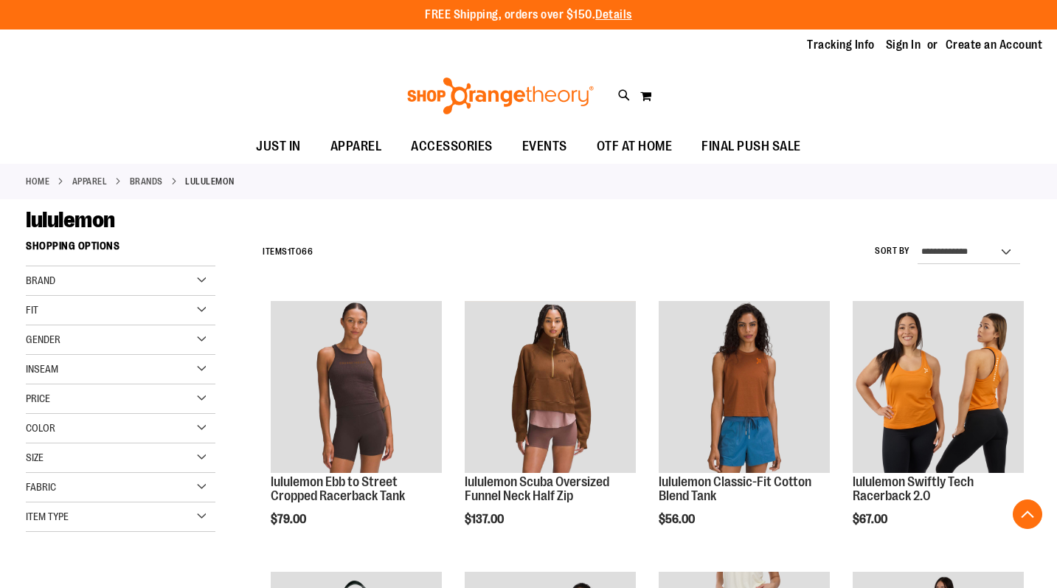
scroll to position [478, 0]
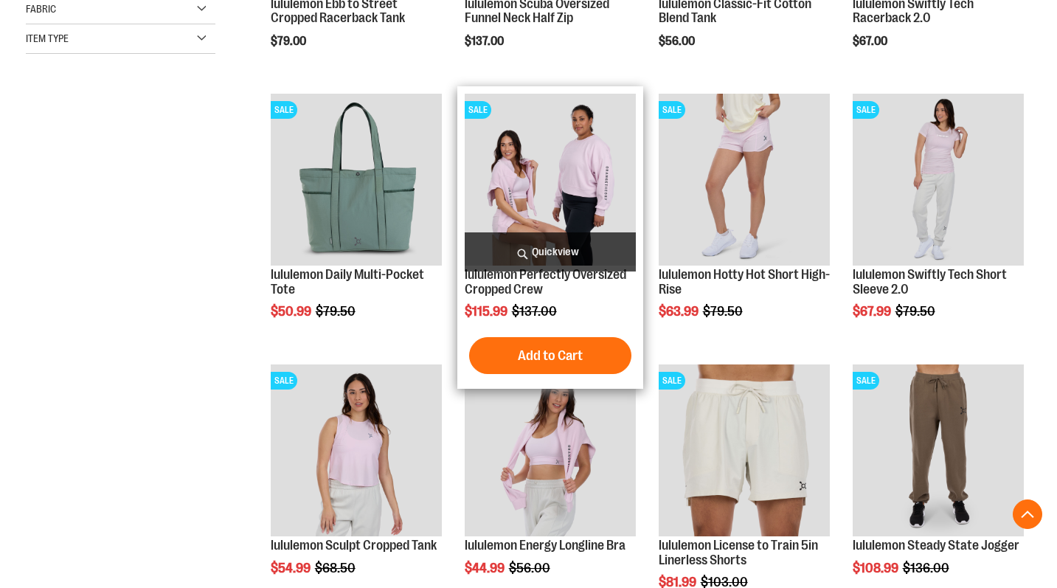
click at [570, 249] on span "Quickview" at bounding box center [550, 251] width 171 height 39
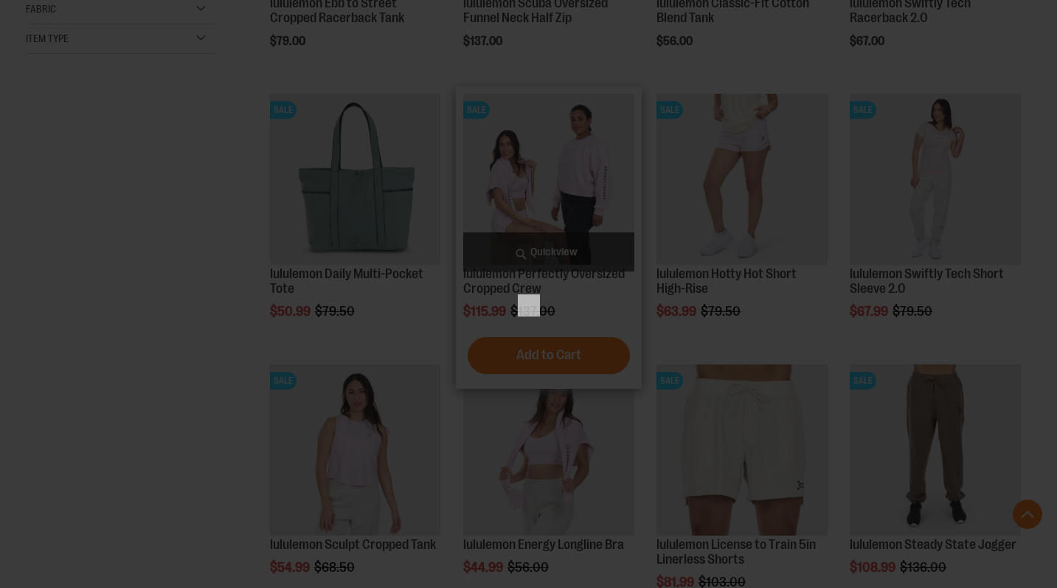
scroll to position [0, 0]
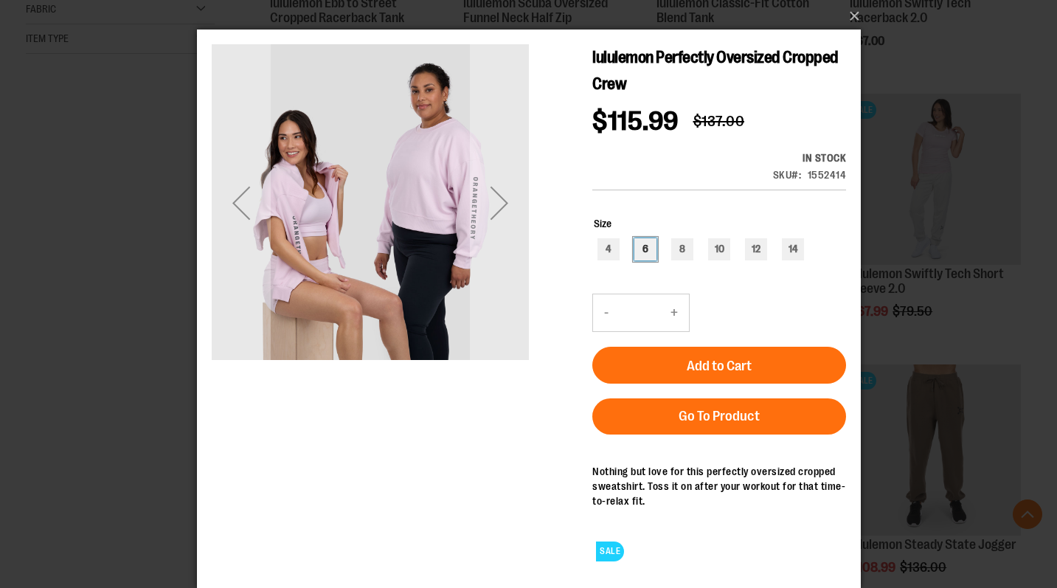
click at [648, 248] on div "6" at bounding box center [645, 249] width 22 height 22
type input "***"
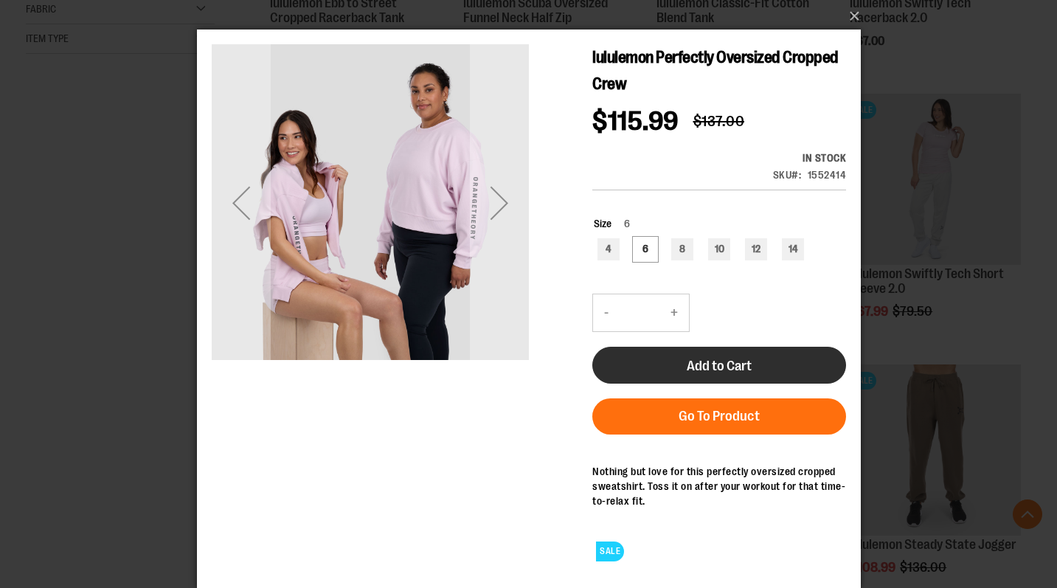
click at [684, 361] on button "Add to Cart" at bounding box center [719, 365] width 254 height 37
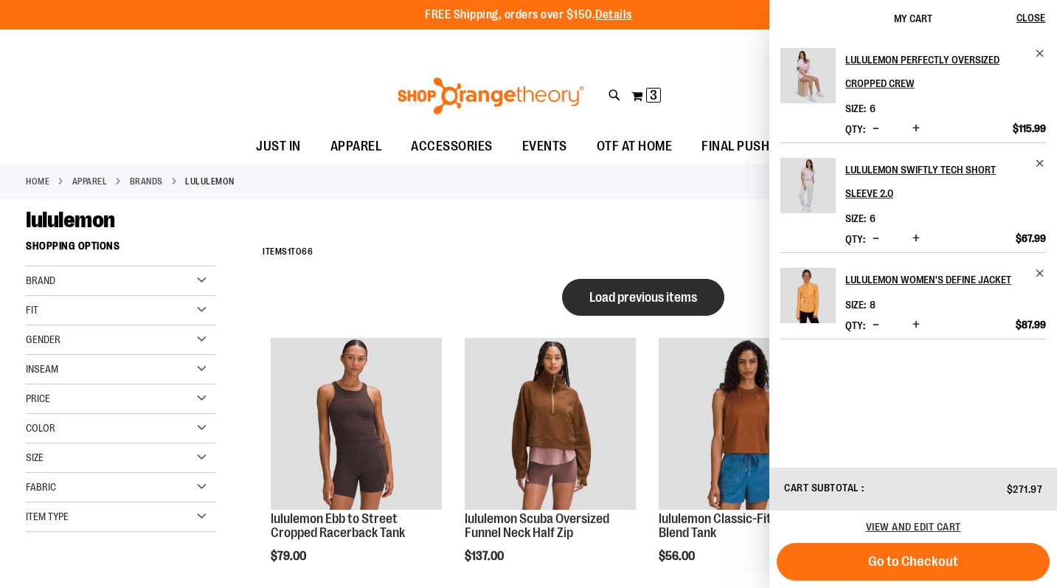
click at [631, 295] on span "Load previous items" at bounding box center [644, 297] width 108 height 15
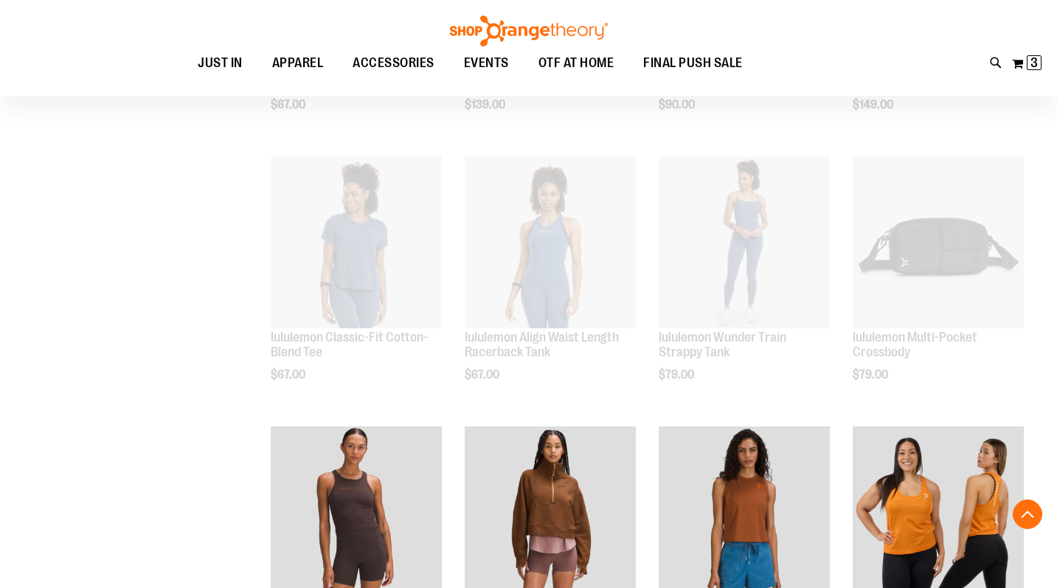
scroll to position [1482, 0]
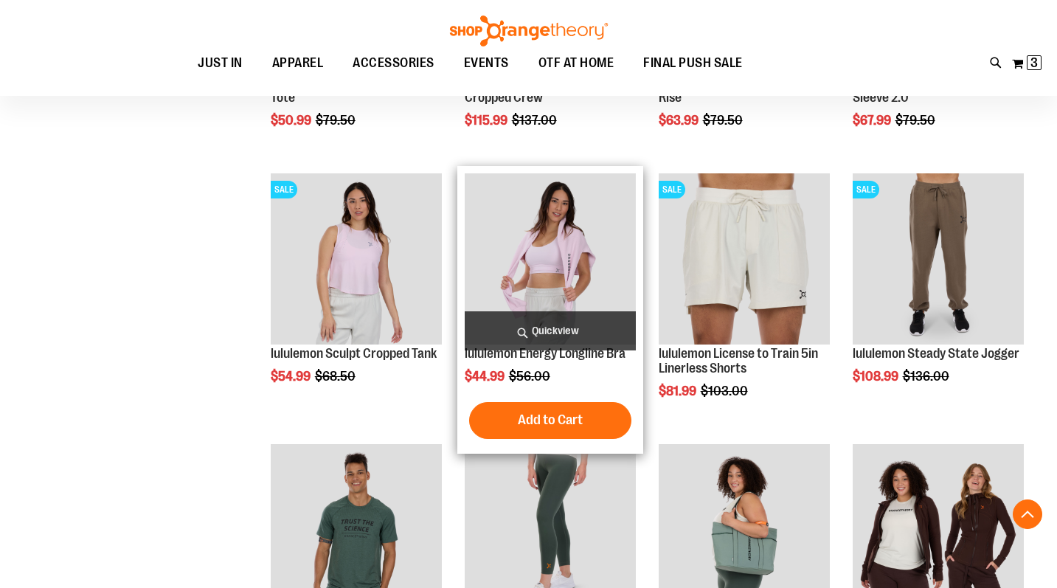
click at [538, 263] on img "product" at bounding box center [550, 258] width 171 height 171
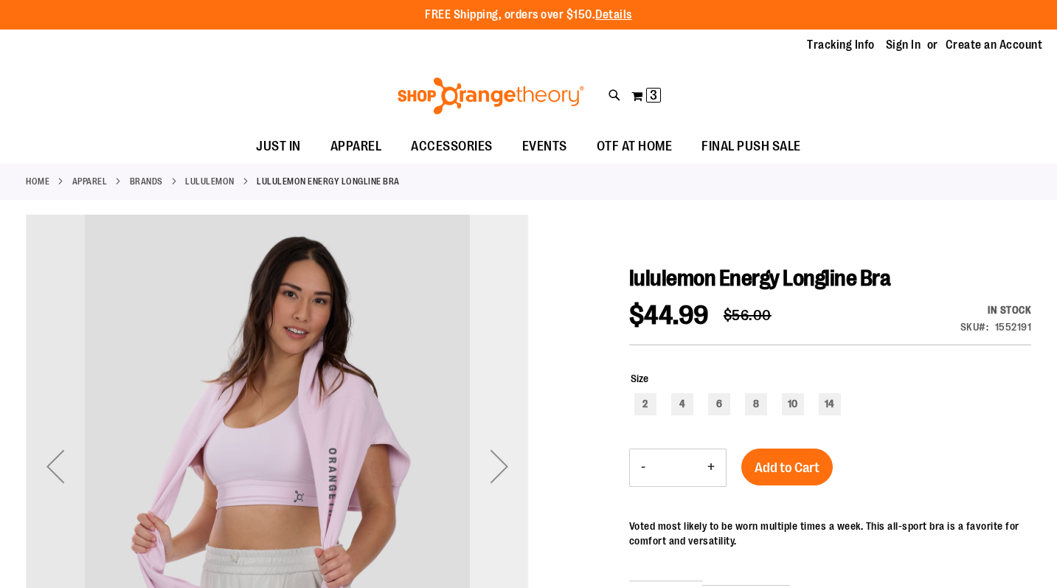
click at [504, 455] on div "Next" at bounding box center [499, 466] width 59 height 59
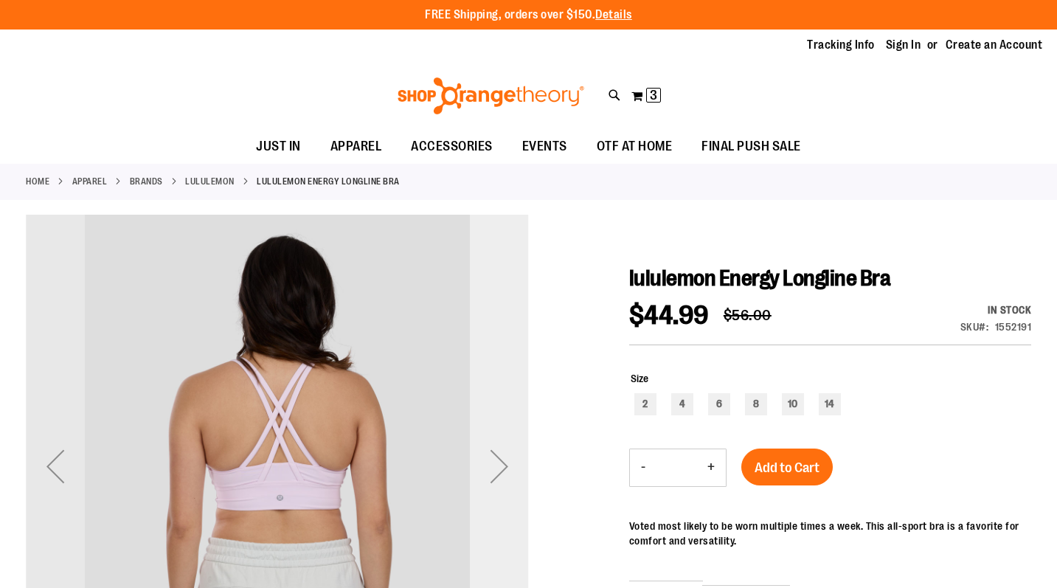
click at [484, 476] on div "Next" at bounding box center [499, 466] width 59 height 59
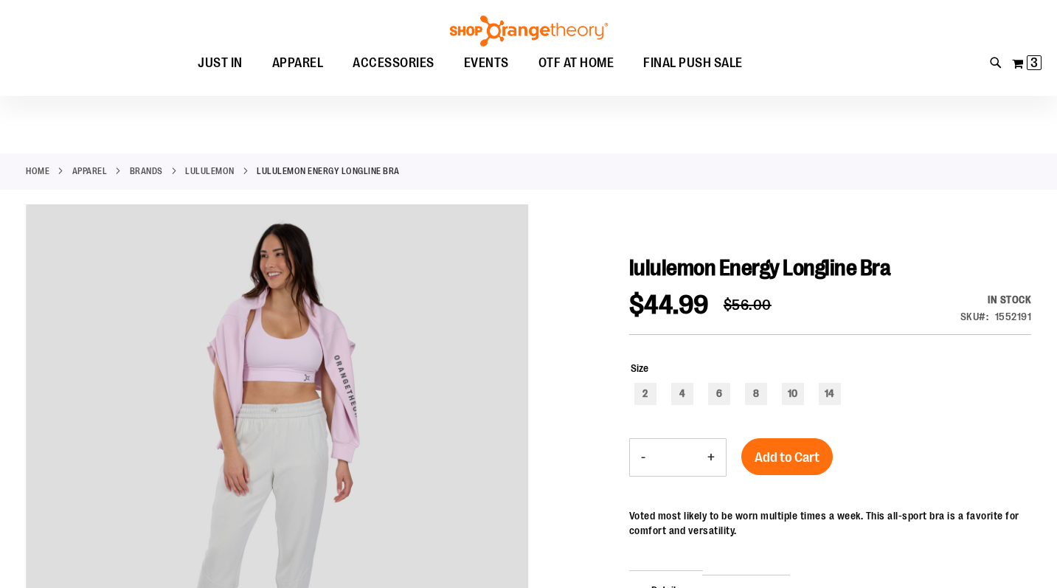
scroll to position [25, 0]
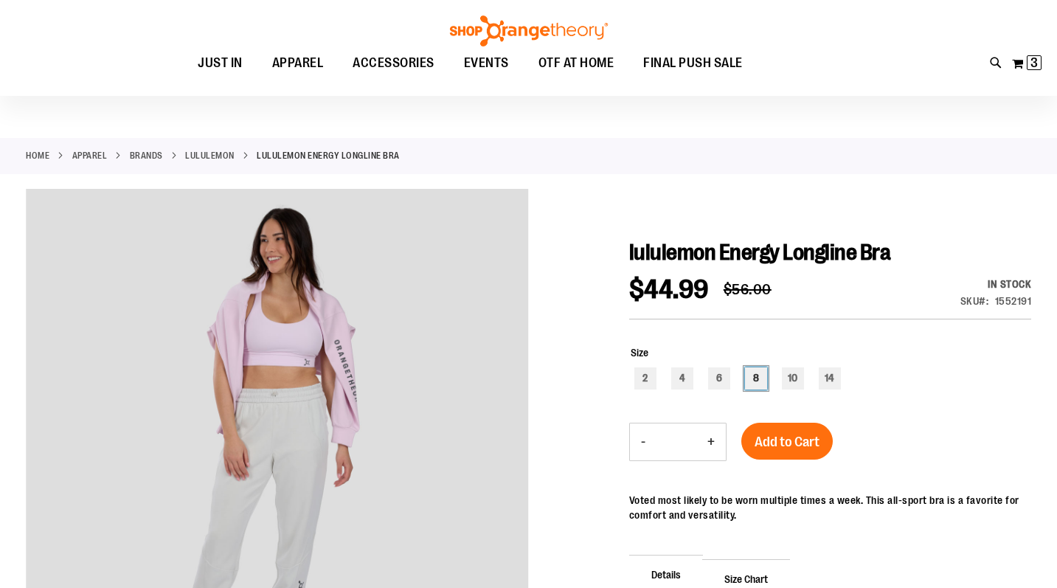
click at [745, 376] on div "8" at bounding box center [756, 378] width 22 height 22
type input "***"
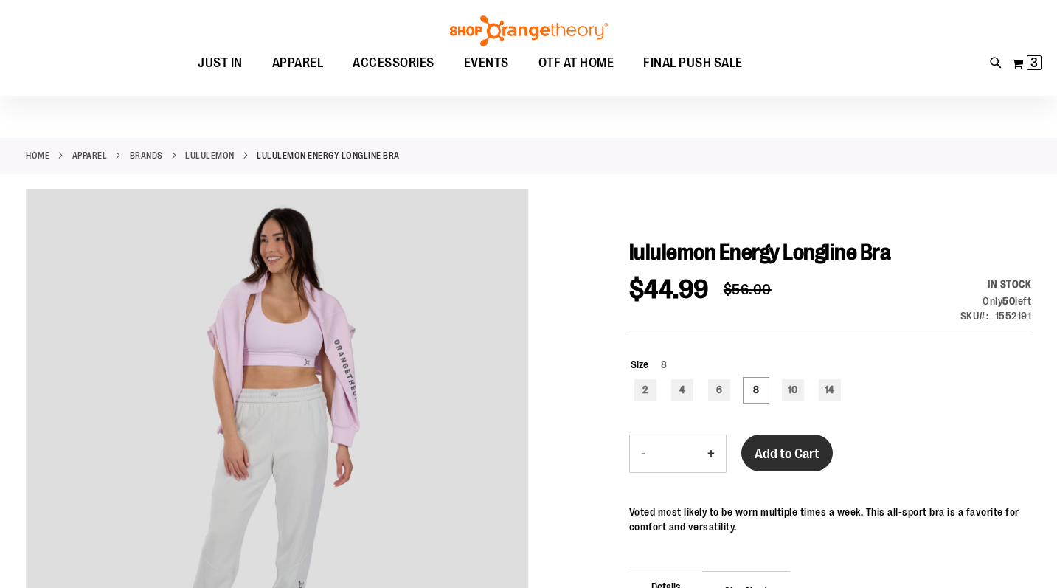
click at [788, 452] on span "Add to Cart" at bounding box center [787, 454] width 65 height 16
